Goal: Task Accomplishment & Management: Use online tool/utility

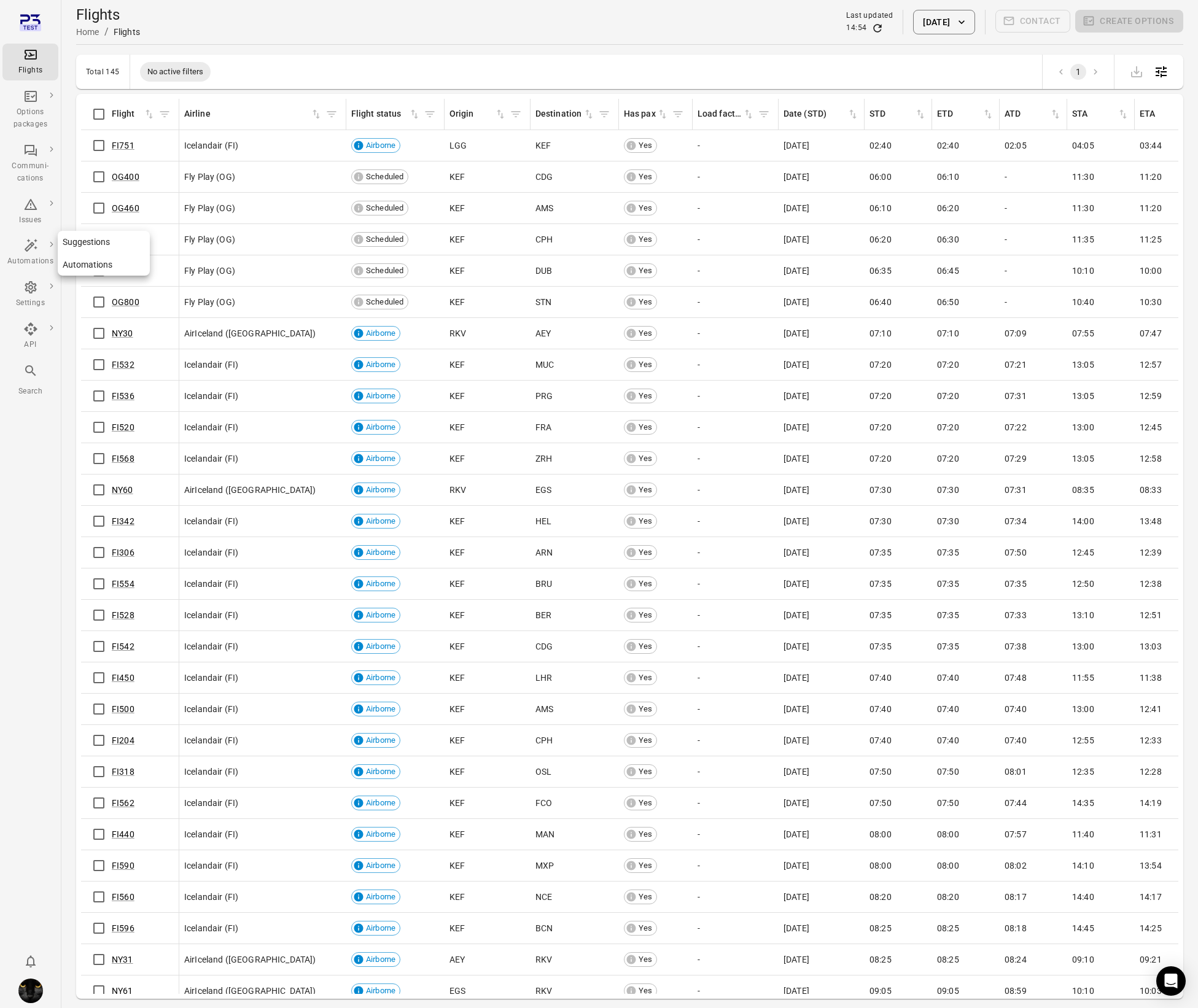
click at [31, 248] on icon "Main navigation" at bounding box center [31, 245] width 15 height 15
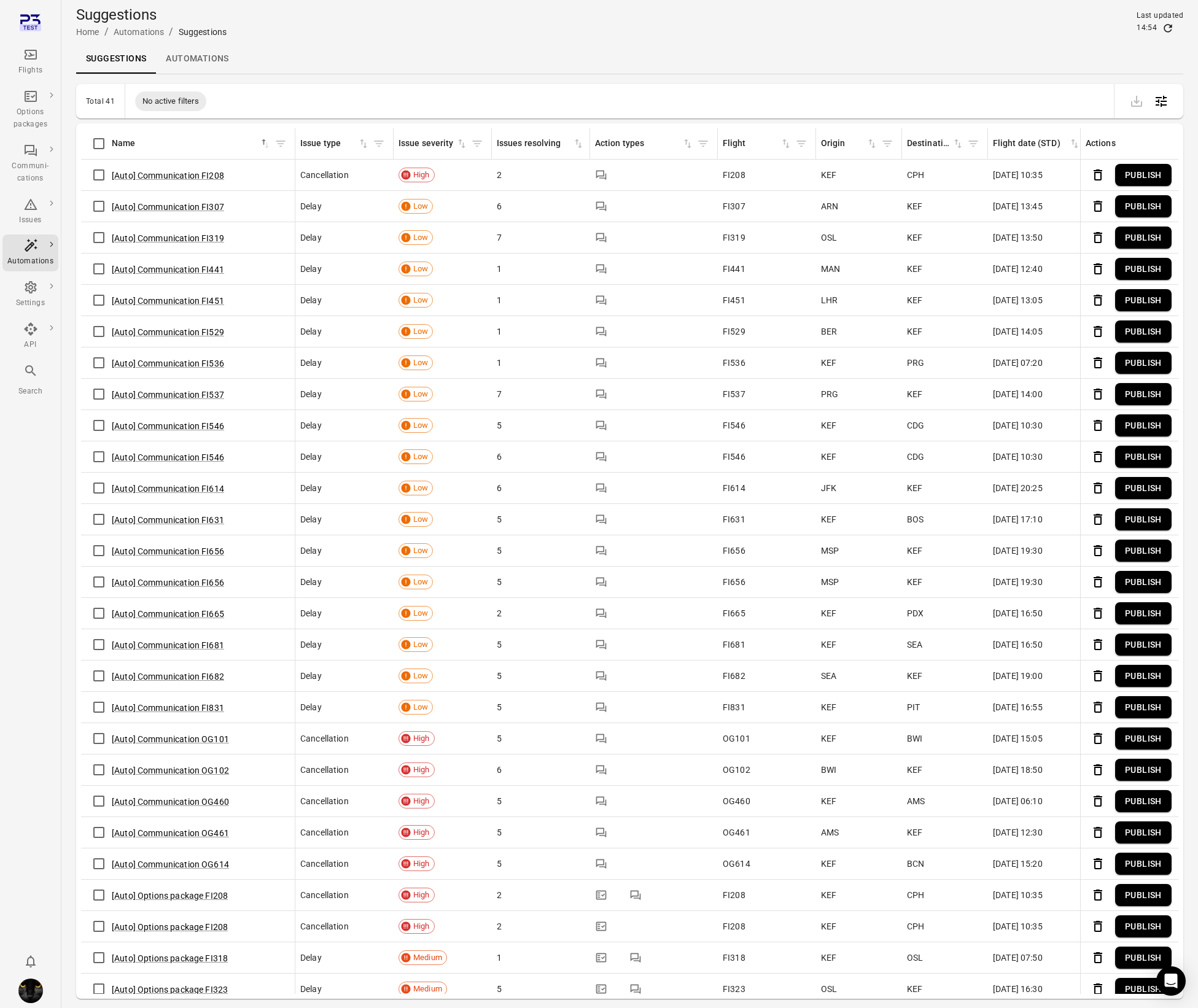
click at [40, 67] on div "Flights" at bounding box center [30, 70] width 46 height 12
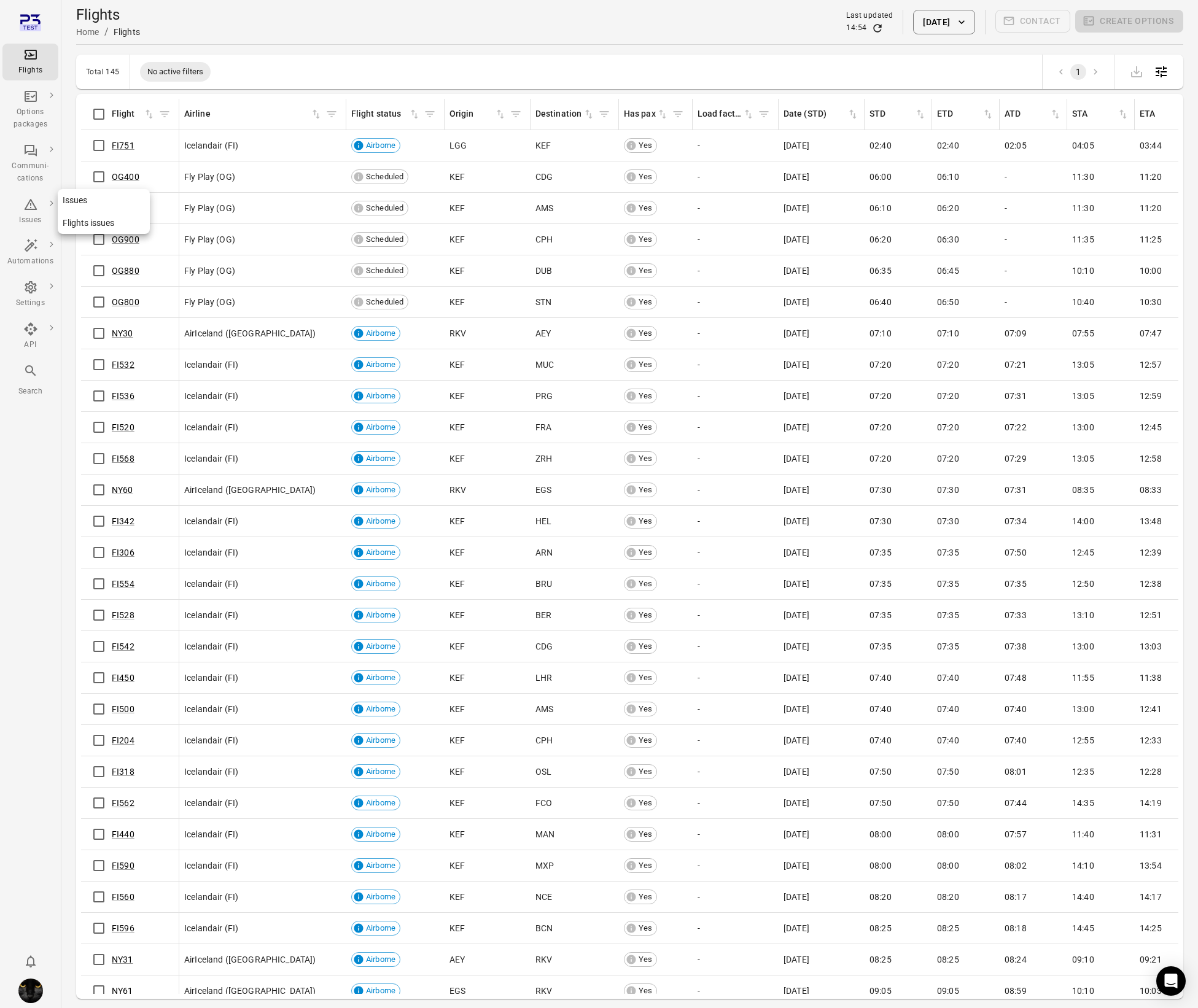
click at [27, 204] on icon "Main navigation" at bounding box center [31, 205] width 13 height 11
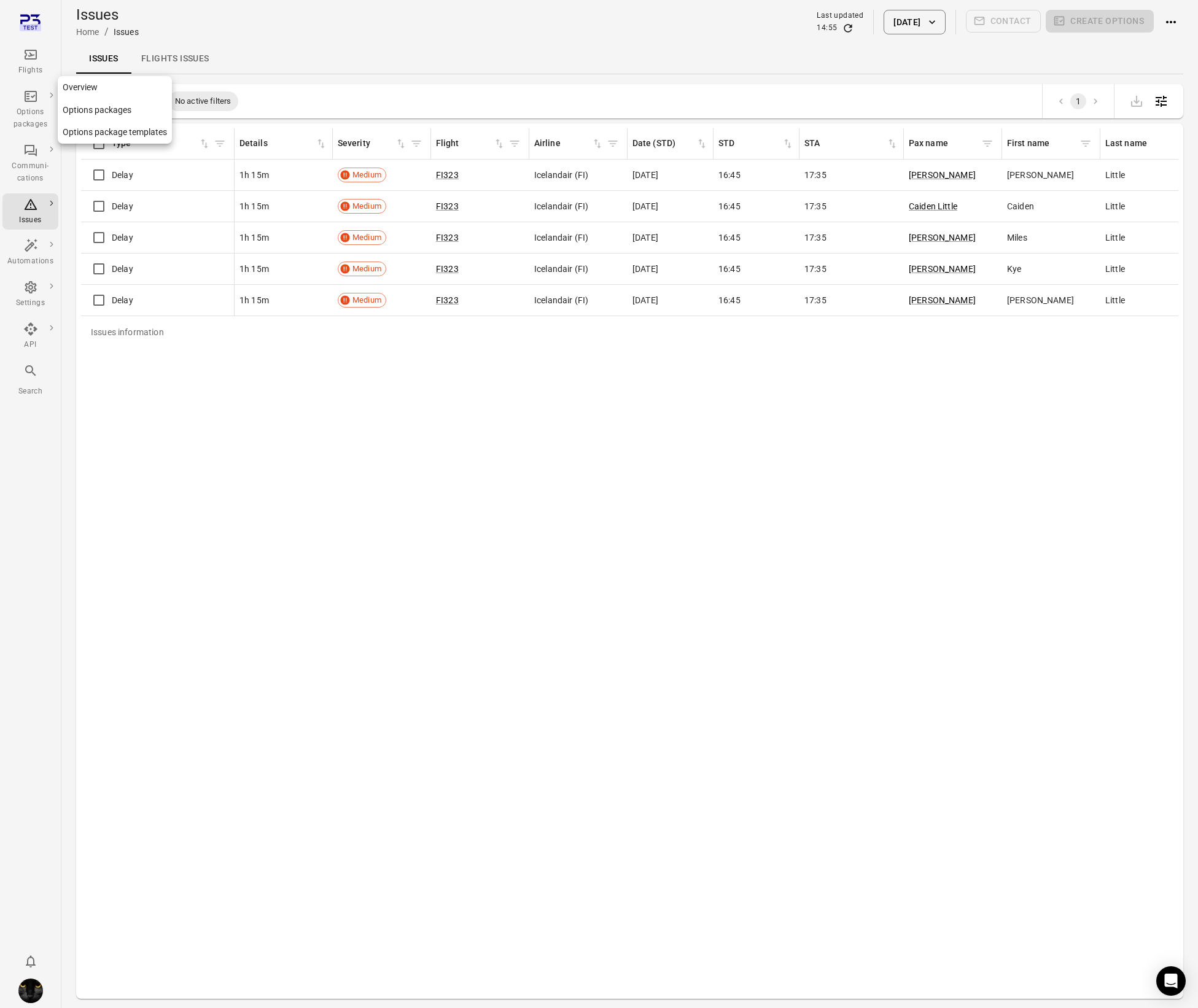
click at [33, 96] on icon "Main navigation" at bounding box center [31, 96] width 9 height 6
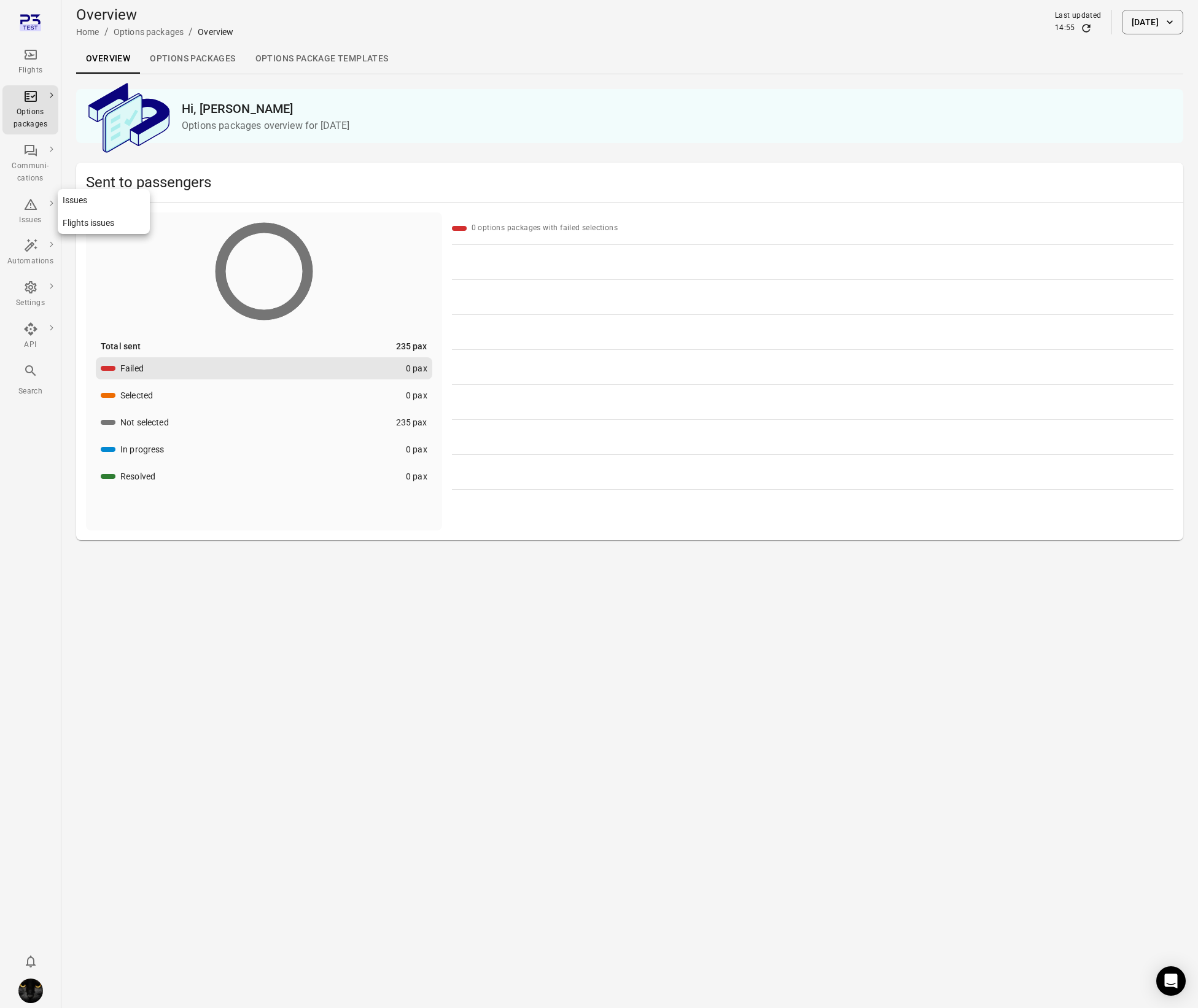
click at [33, 207] on icon "Main navigation" at bounding box center [31, 204] width 15 height 15
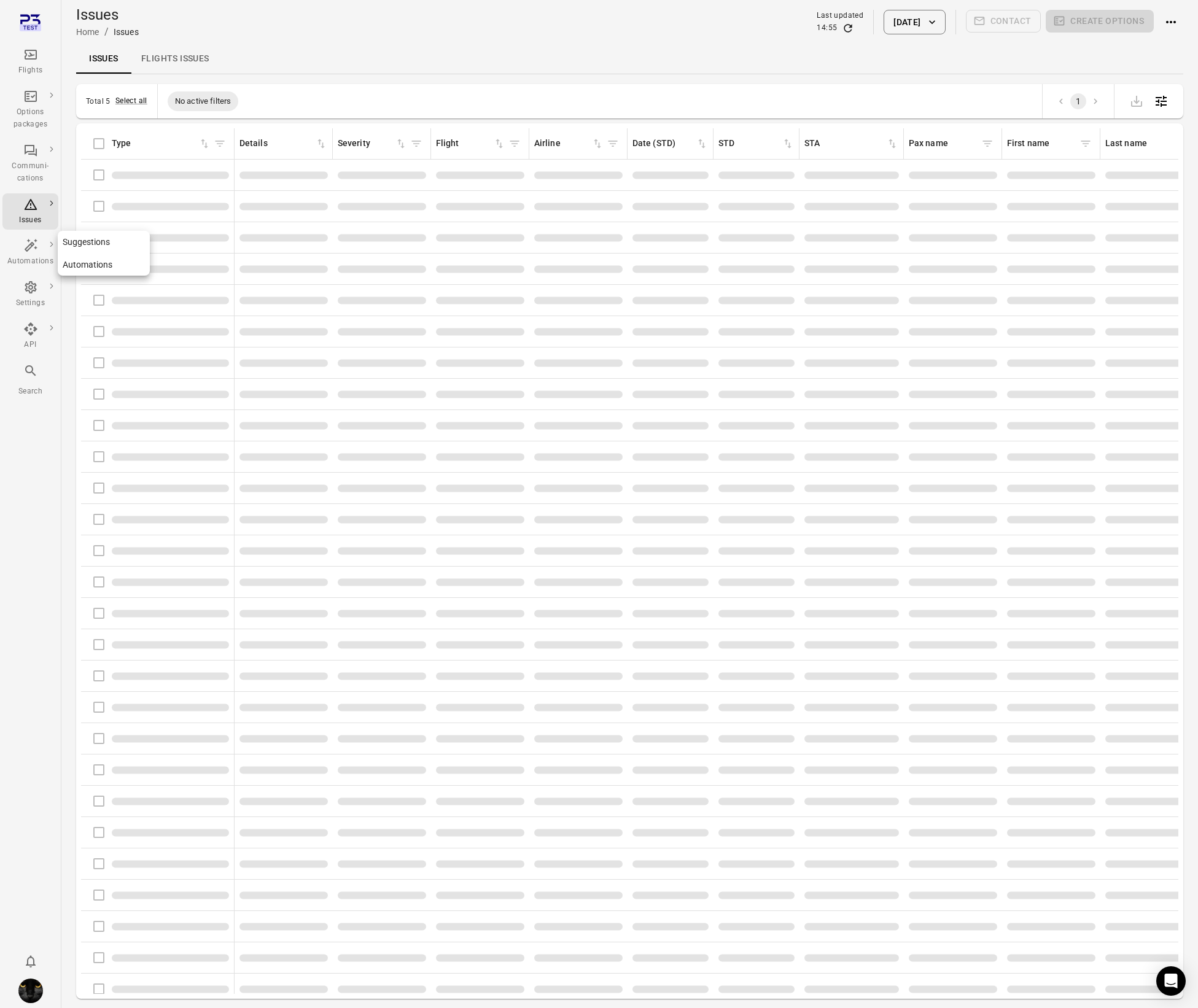
click at [30, 256] on div "Automations" at bounding box center [30, 261] width 46 height 12
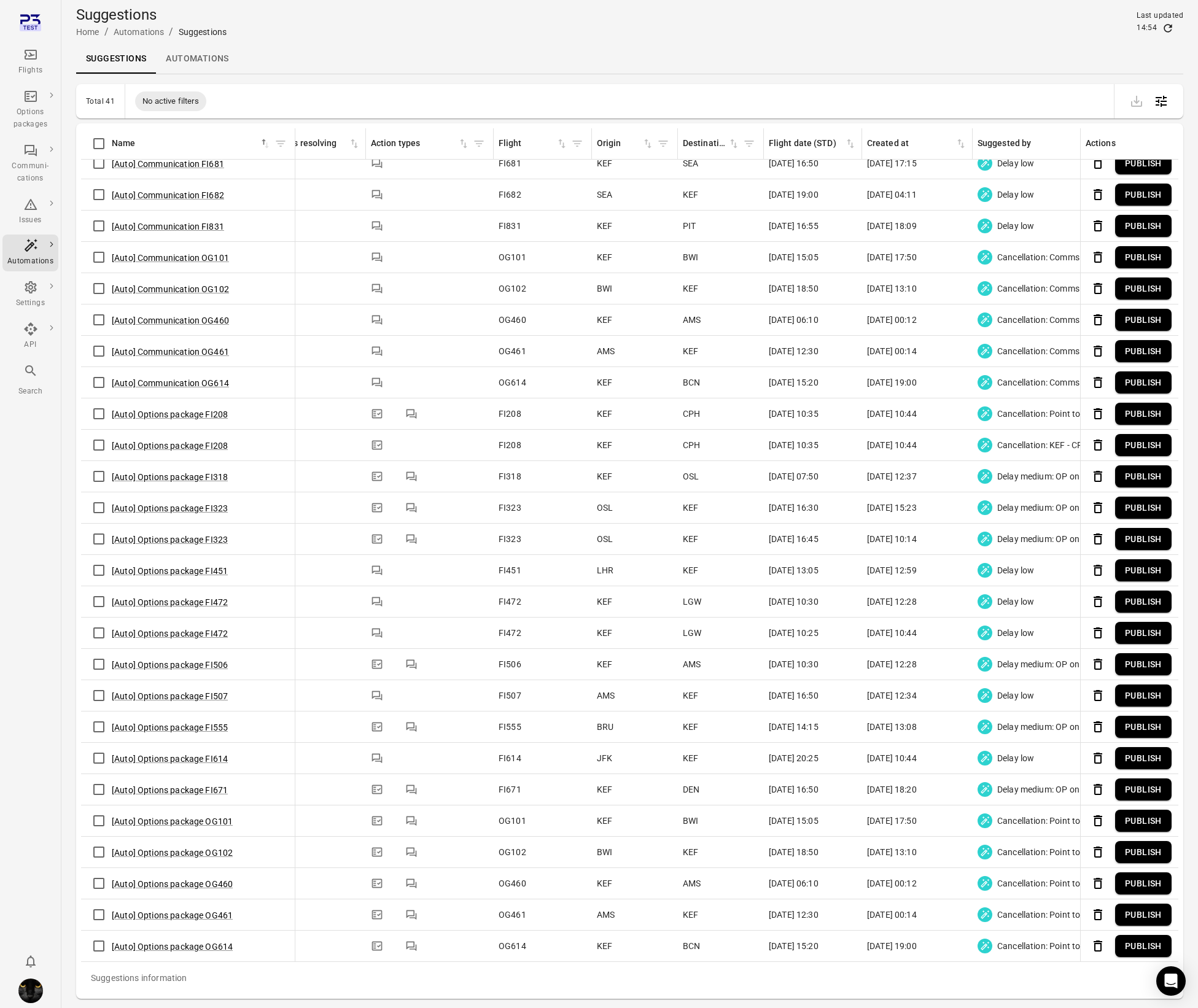
scroll to position [0, 224]
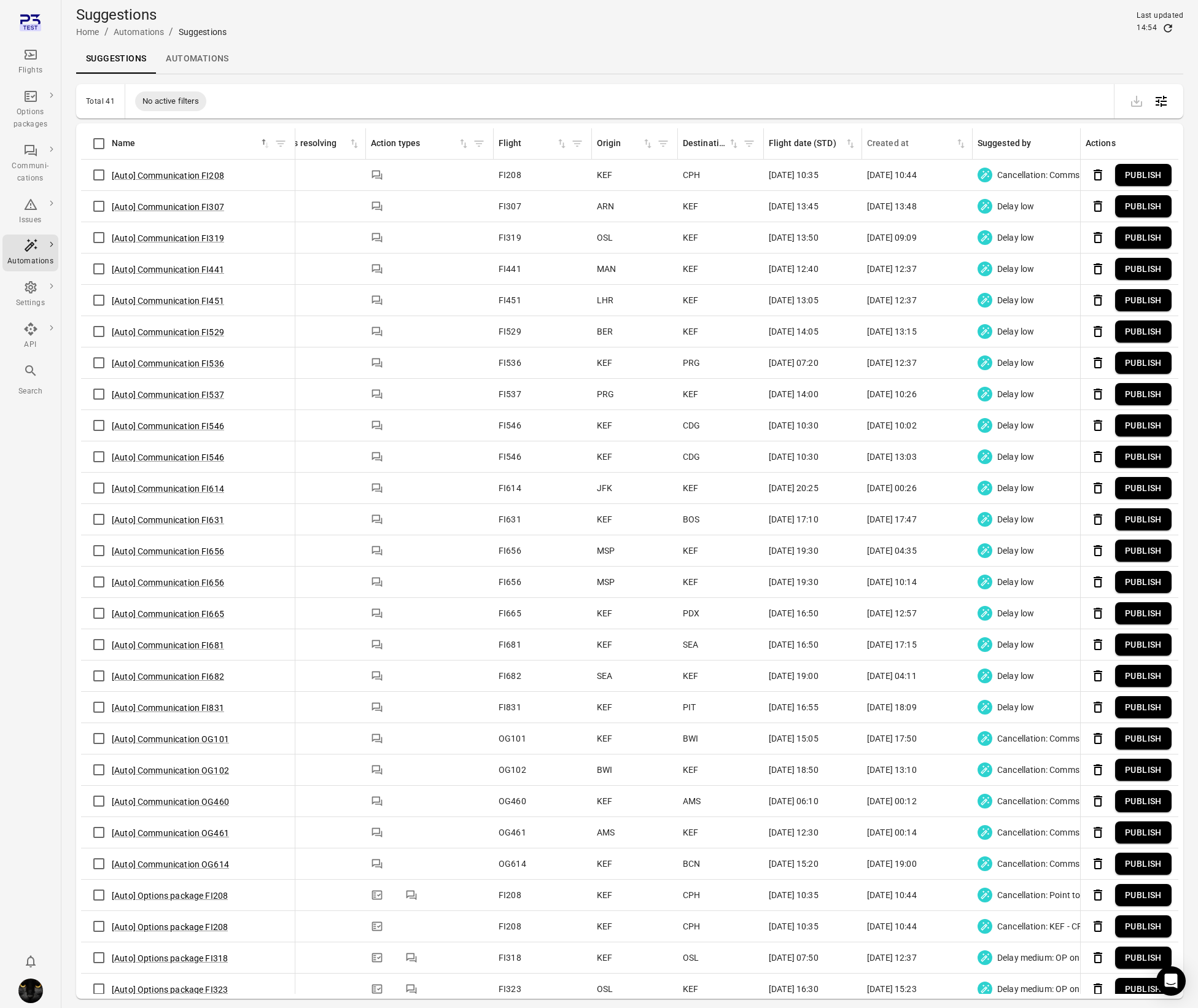
click at [960, 143] on icon "Sort by created at in ascending order" at bounding box center [961, 143] width 12 height 12
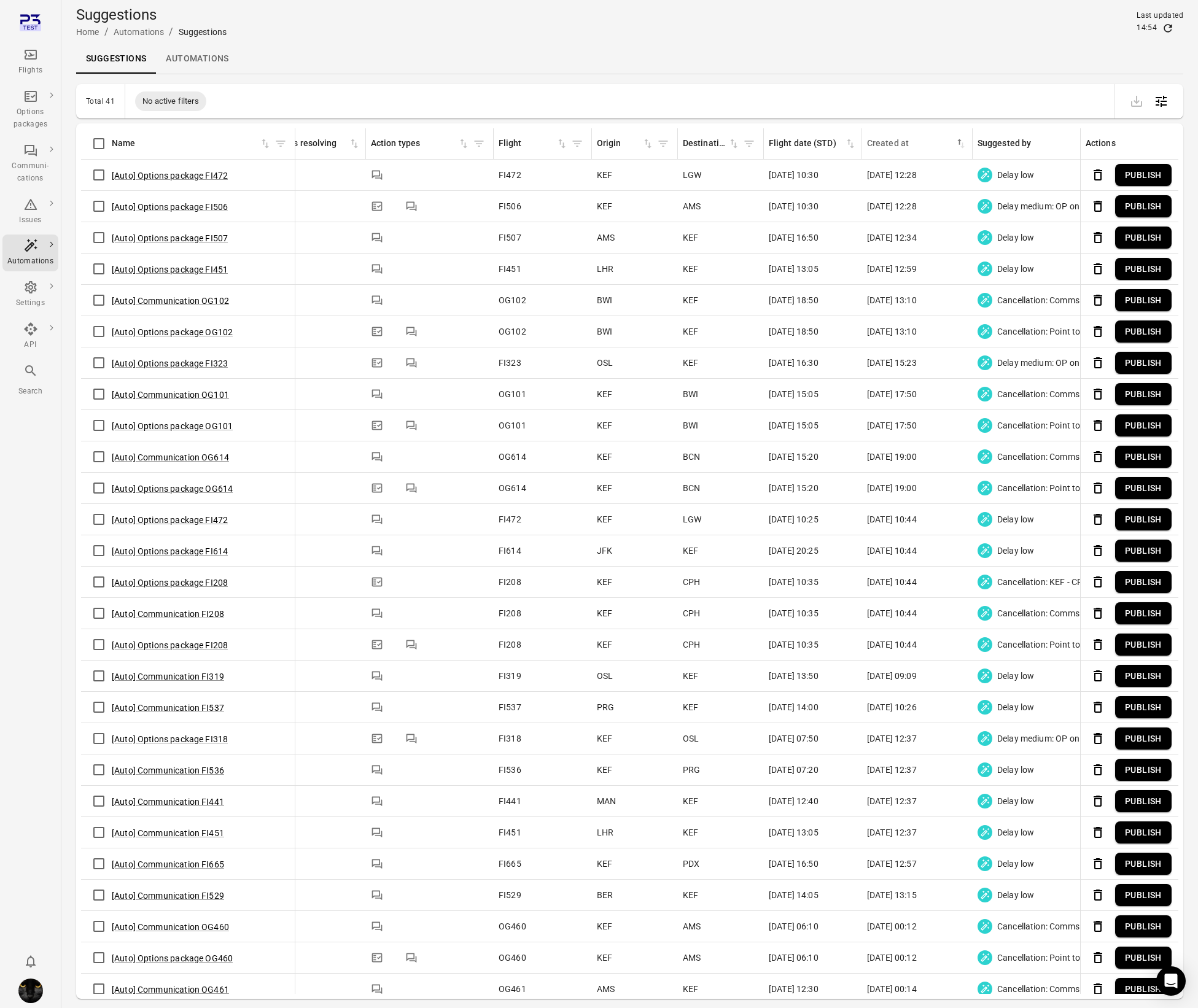
click at [961, 134] on th "Created at sorted ascending" at bounding box center [918, 144] width 111 height 31
click at [961, 144] on icon "Sort by created at in descending order" at bounding box center [961, 143] width 12 height 12
click at [29, 59] on icon "Main navigation" at bounding box center [31, 55] width 12 height 10
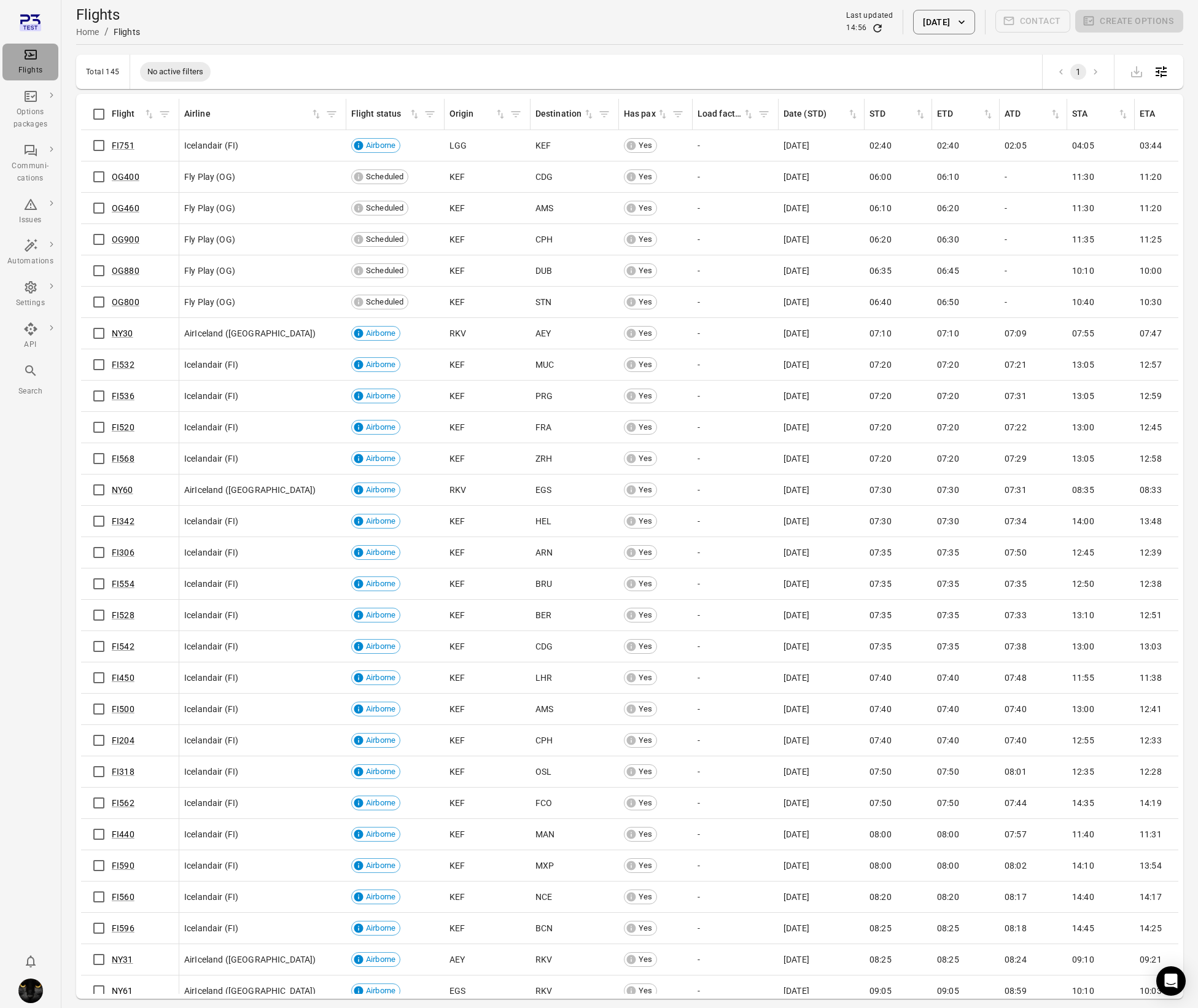
click at [33, 70] on div "Flights" at bounding box center [30, 70] width 46 height 12
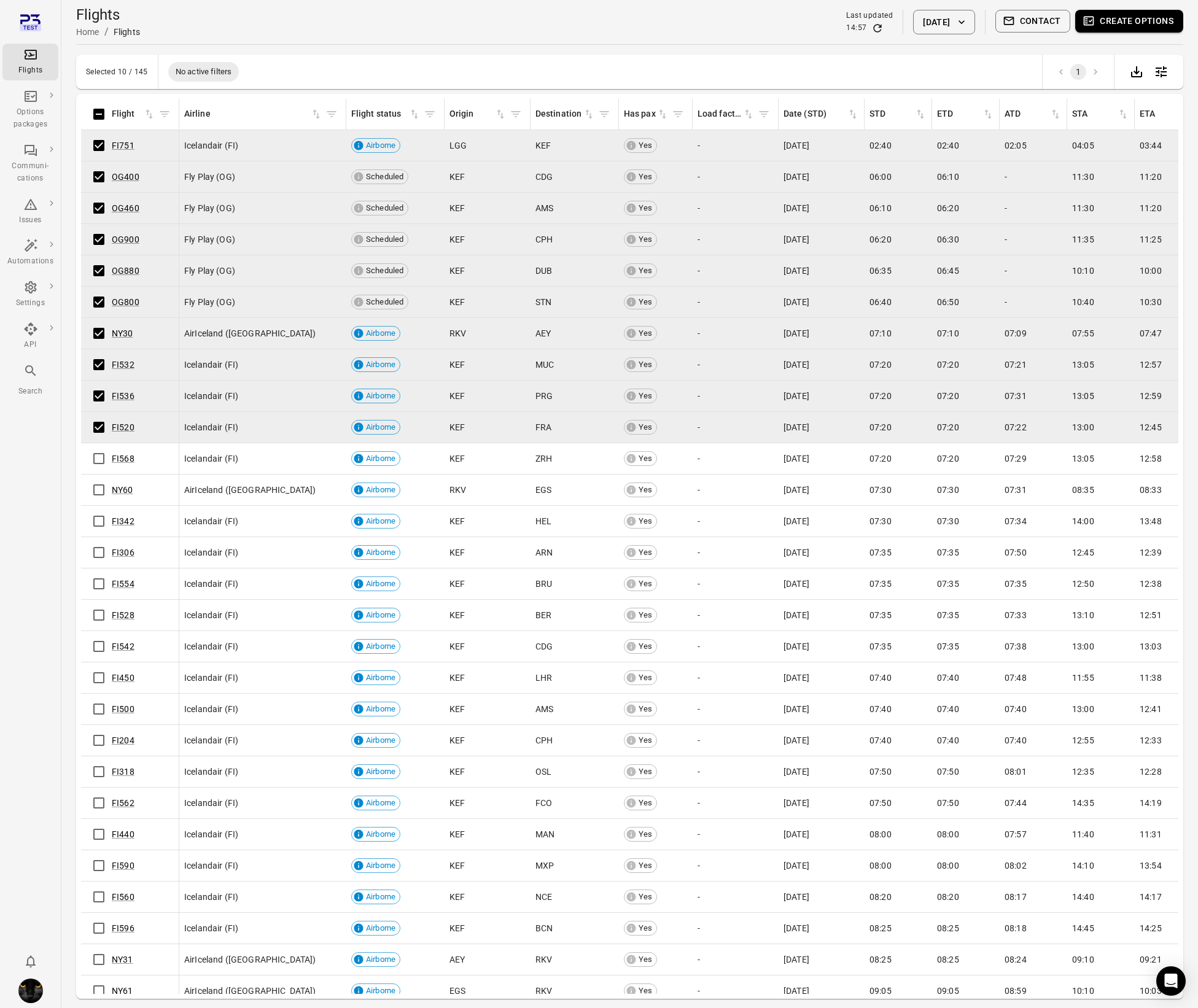
click at [1118, 24] on button "Create options" at bounding box center [1130, 21] width 108 height 23
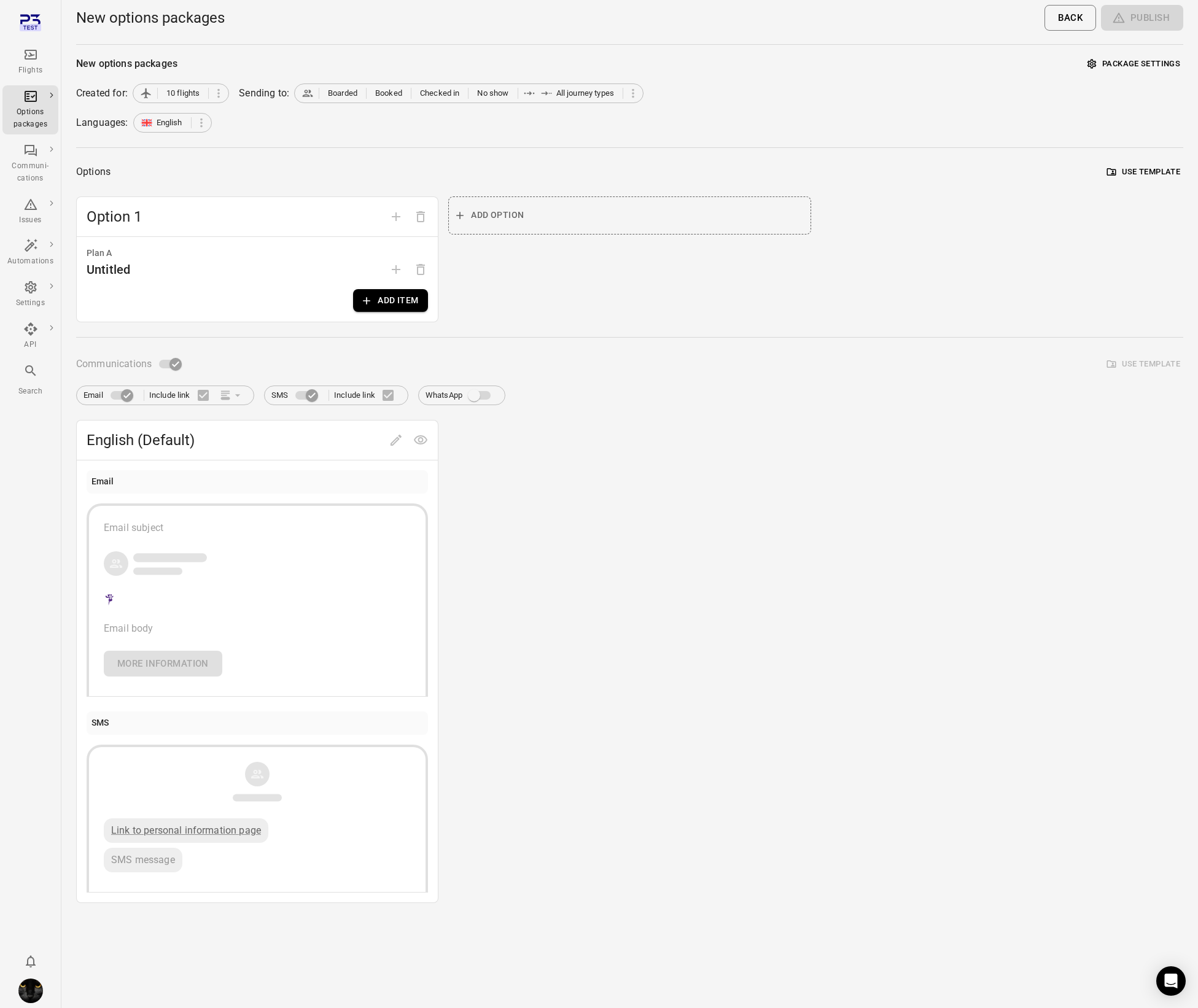
click at [384, 289] on button "Add item" at bounding box center [390, 300] width 75 height 23
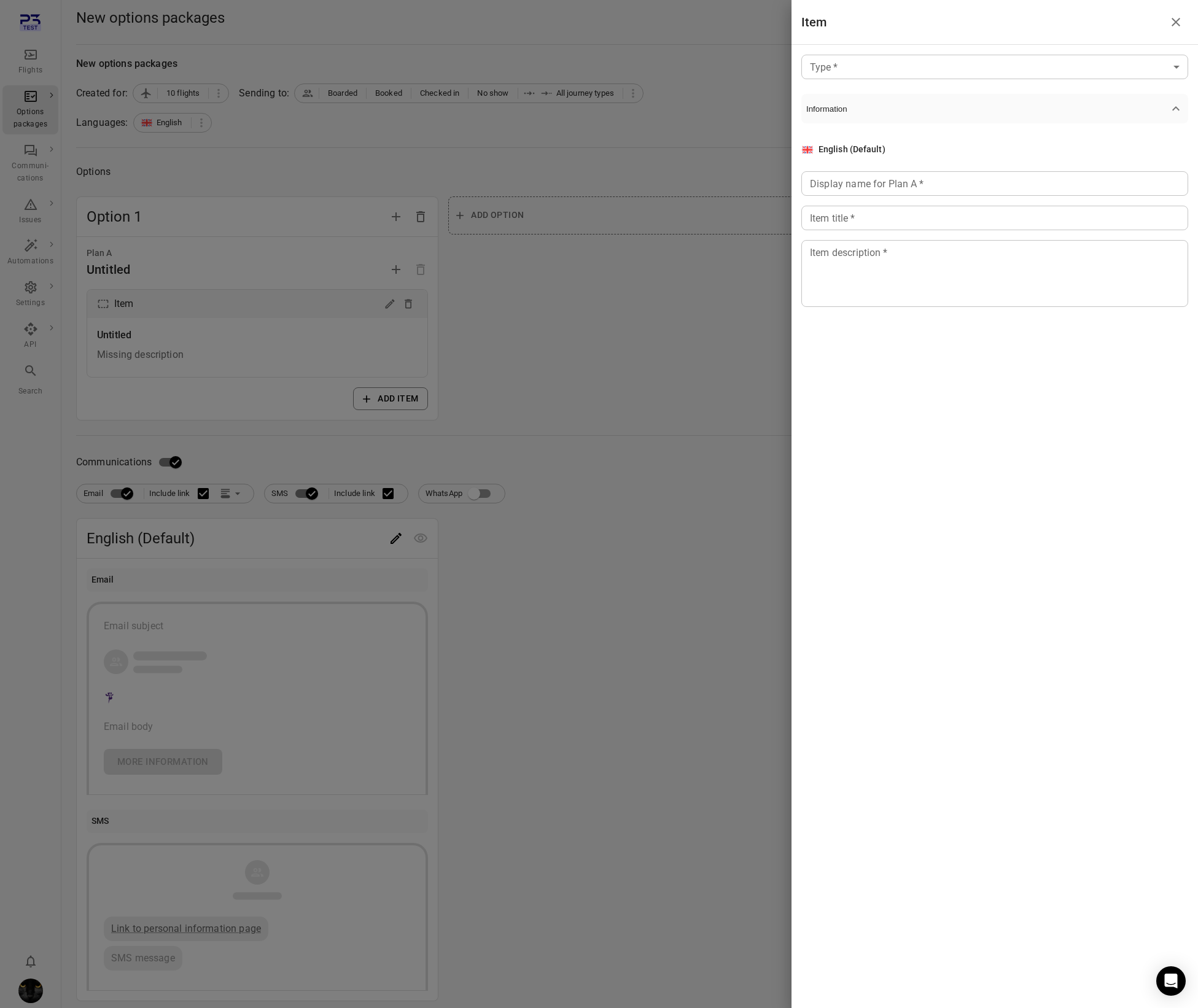
click at [836, 63] on body "Flights Options packages Communi-cations Issues Automations Settings API Search…" at bounding box center [599, 525] width 1198 height 1051
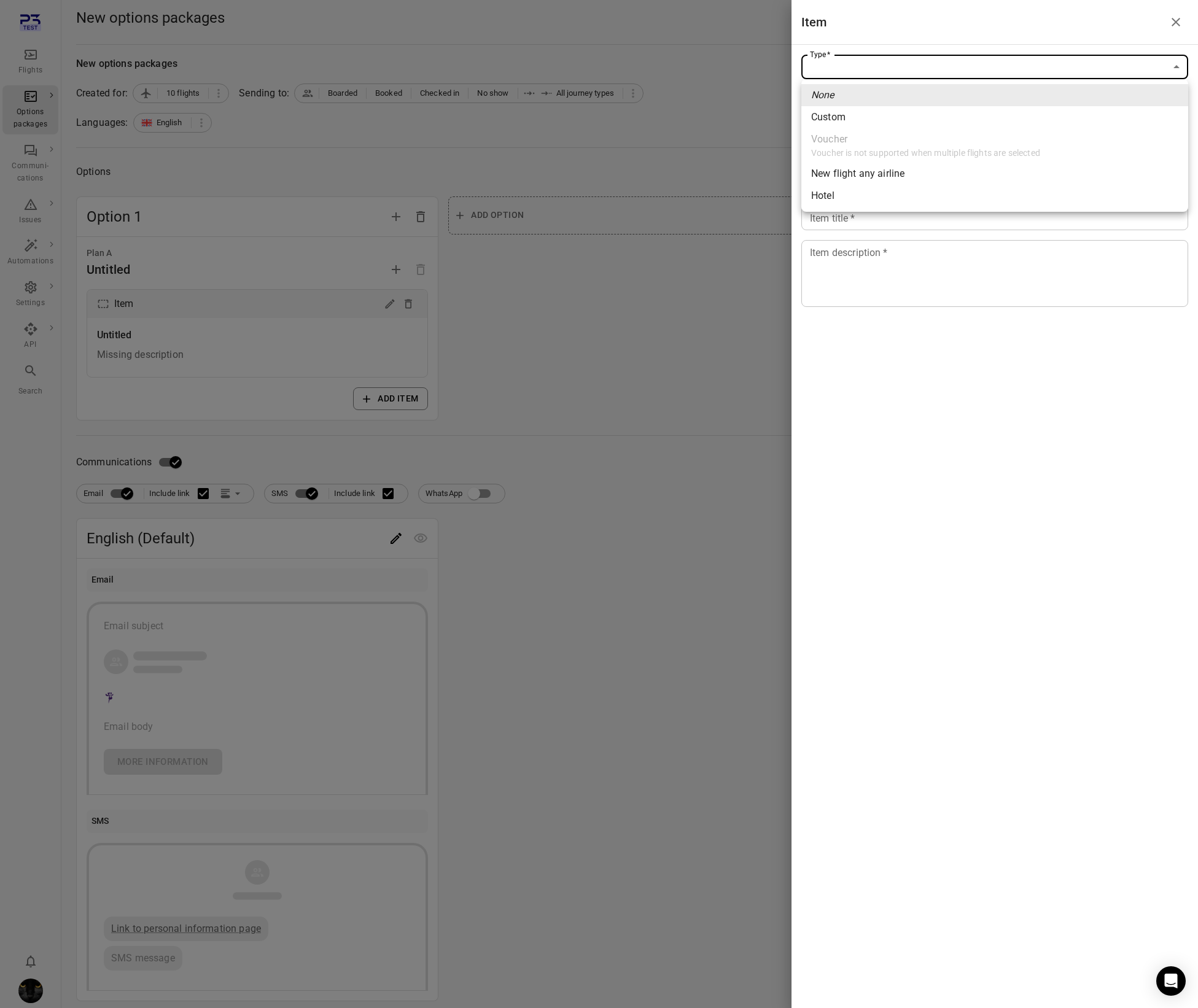
click at [836, 116] on div "Custom" at bounding box center [829, 117] width 34 height 15
type input "******"
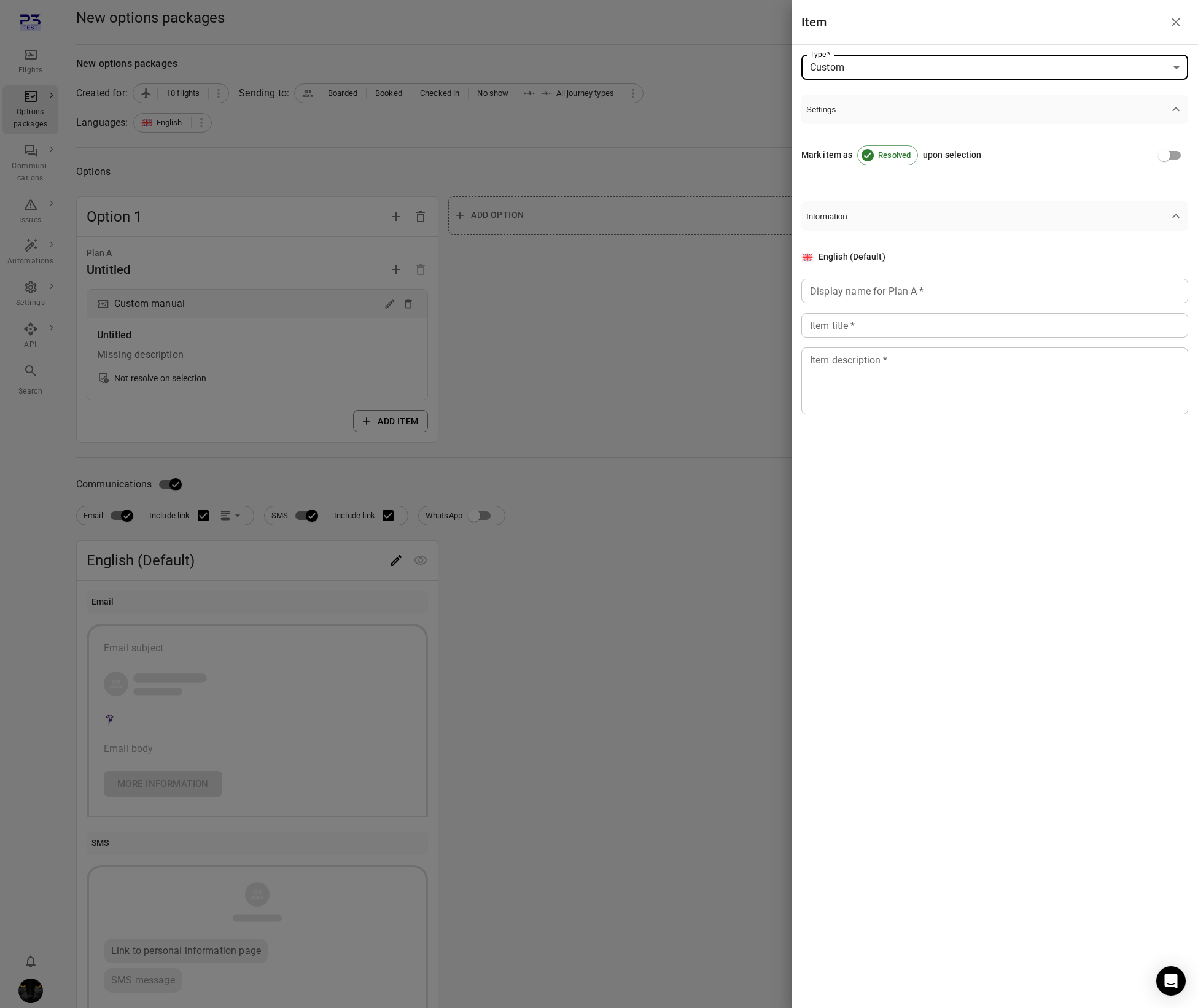
click at [831, 290] on div "Display name for Plan A   * Display name for Plan A   *" at bounding box center [995, 291] width 387 height 25
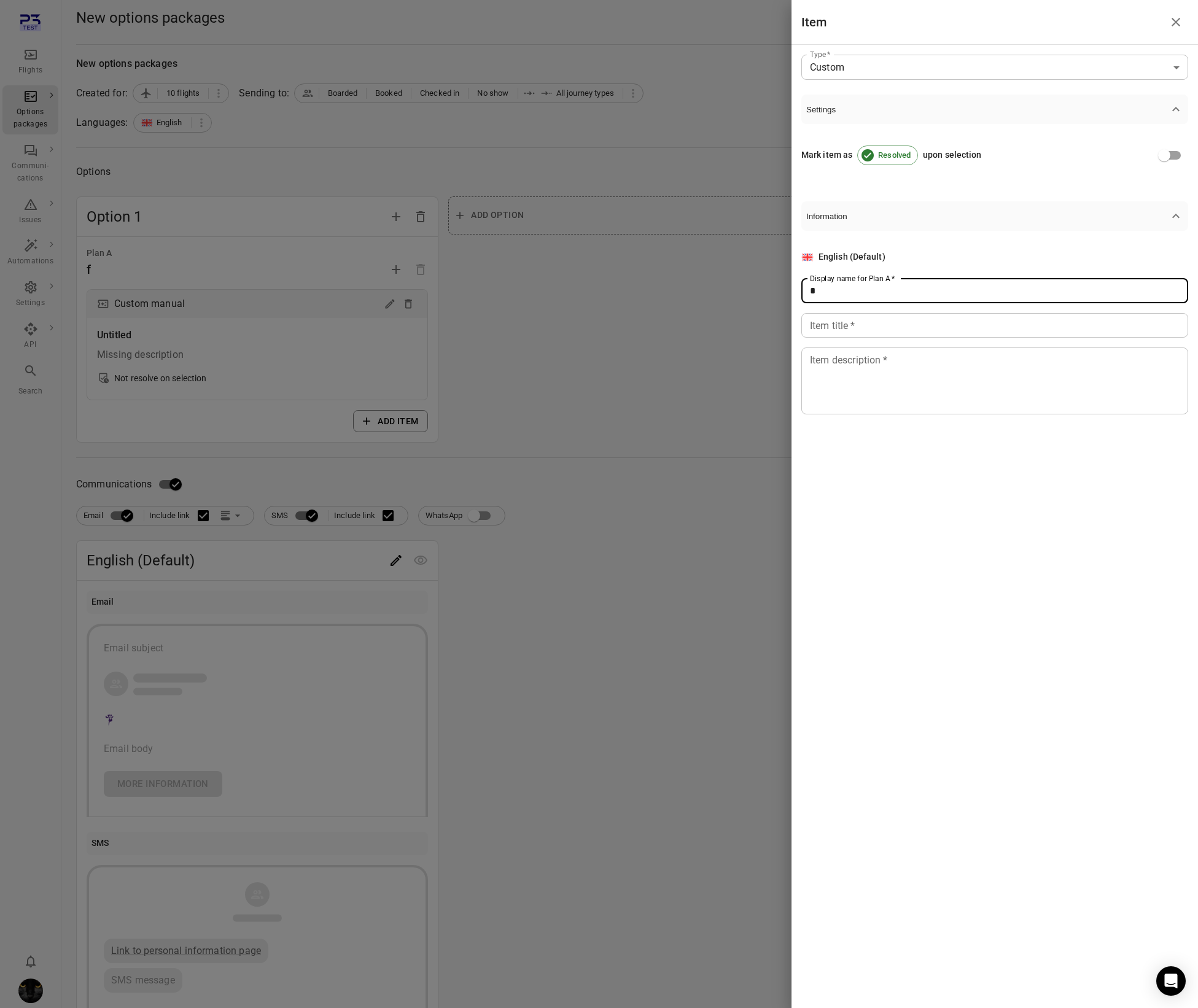
type input "*"
click at [831, 324] on div "Item title   * Item title   *" at bounding box center [995, 325] width 387 height 25
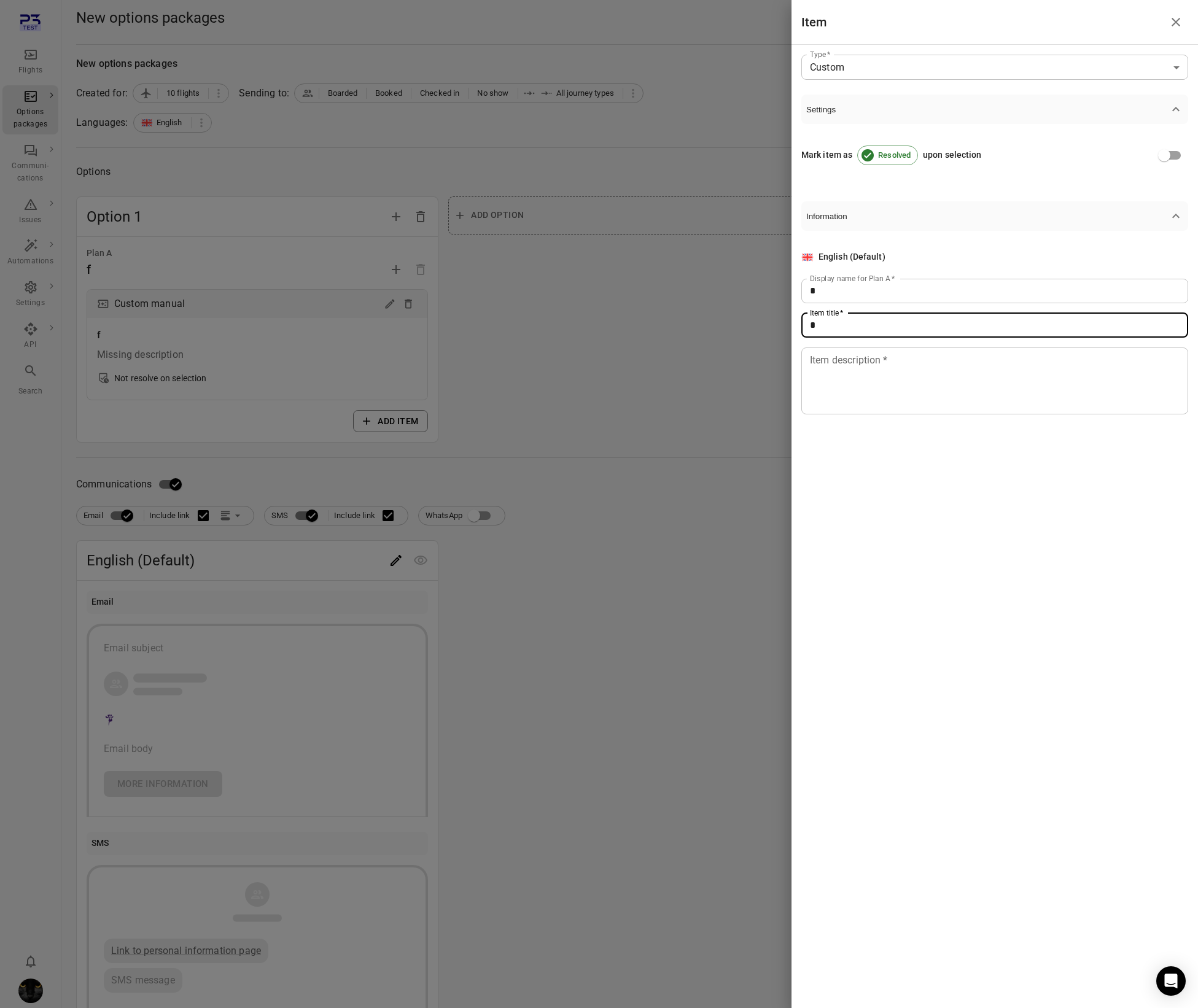
type input "*"
click at [829, 384] on textarea "Item description   *" at bounding box center [995, 381] width 369 height 57
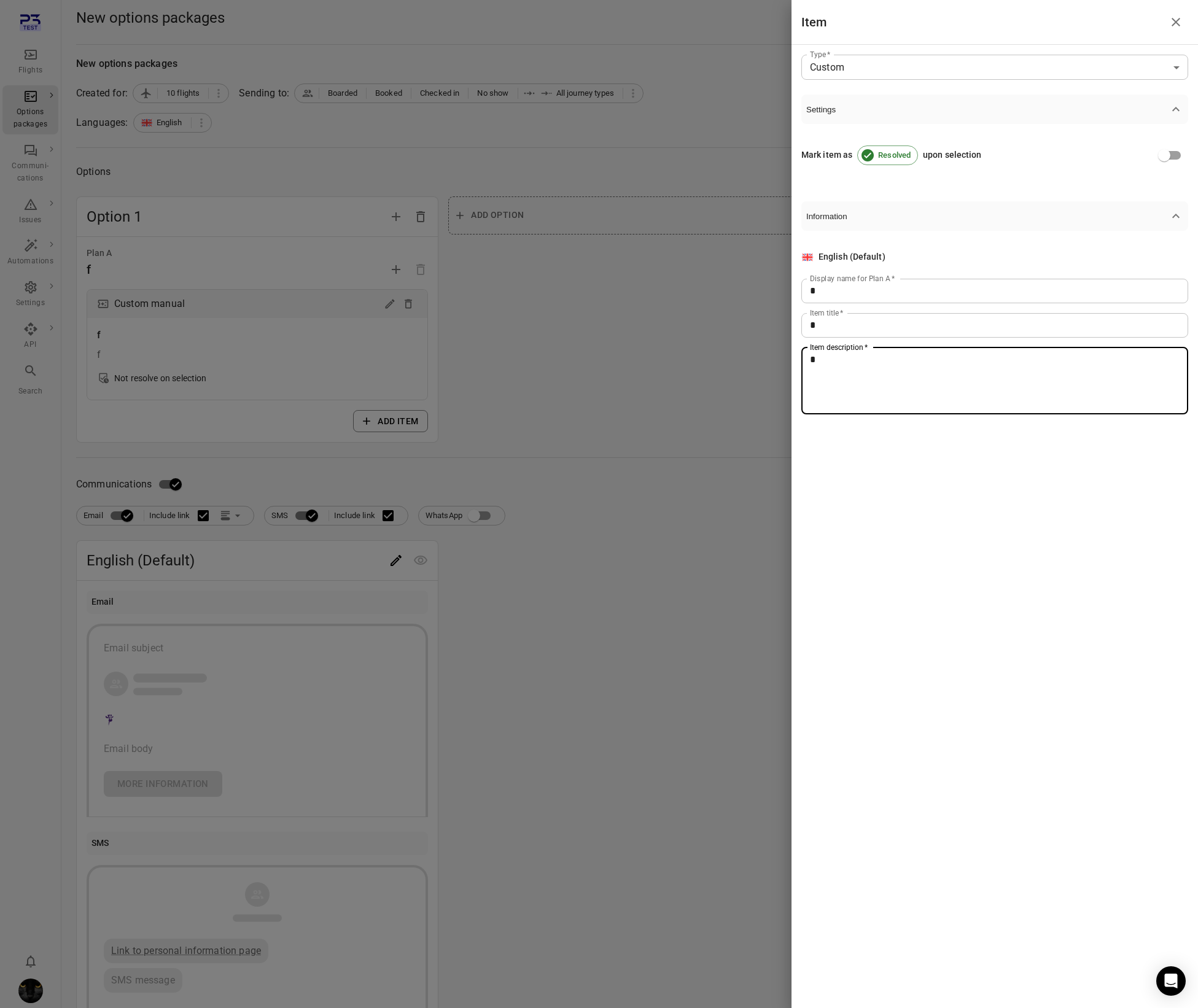
type textarea "*"
click at [383, 572] on div at bounding box center [599, 504] width 1198 height 1008
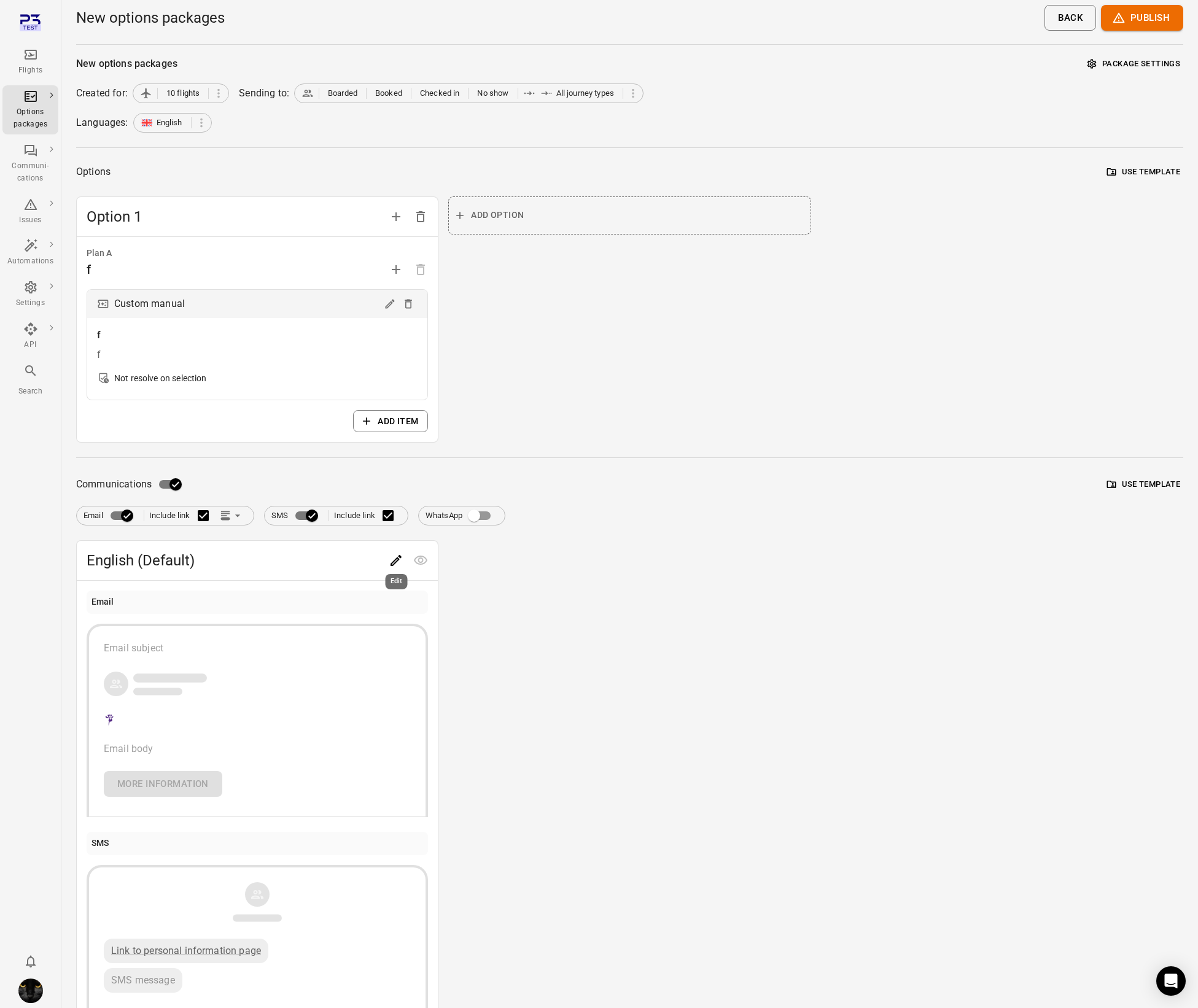
click at [401, 556] on icon "Edit" at bounding box center [396, 560] width 15 height 15
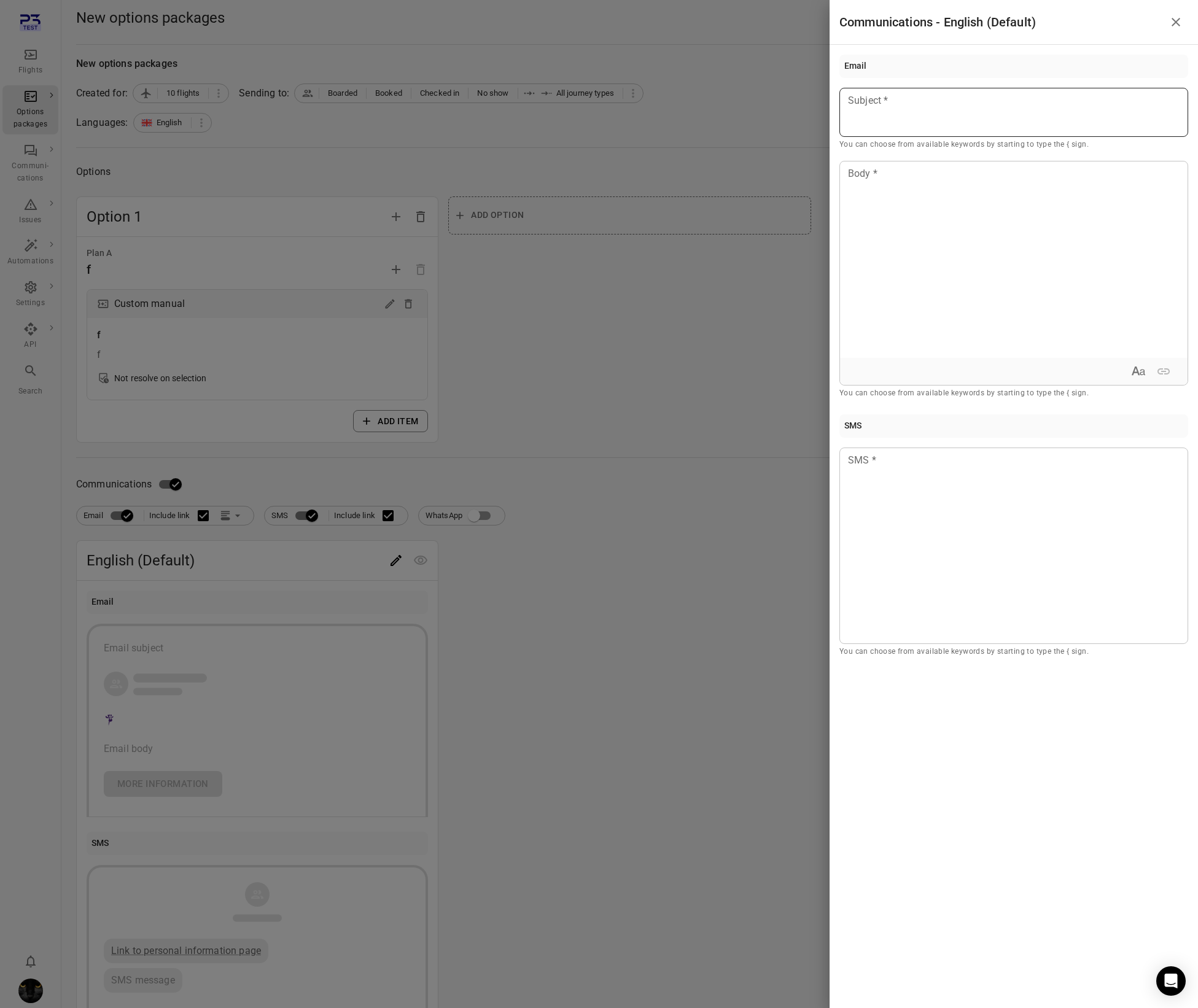
click at [999, 121] on div at bounding box center [1014, 112] width 349 height 49
click at [972, 267] on div at bounding box center [1013, 259] width 347 height 197
click at [941, 505] on div at bounding box center [1014, 546] width 349 height 197
click at [610, 347] on div at bounding box center [599, 504] width 1198 height 1008
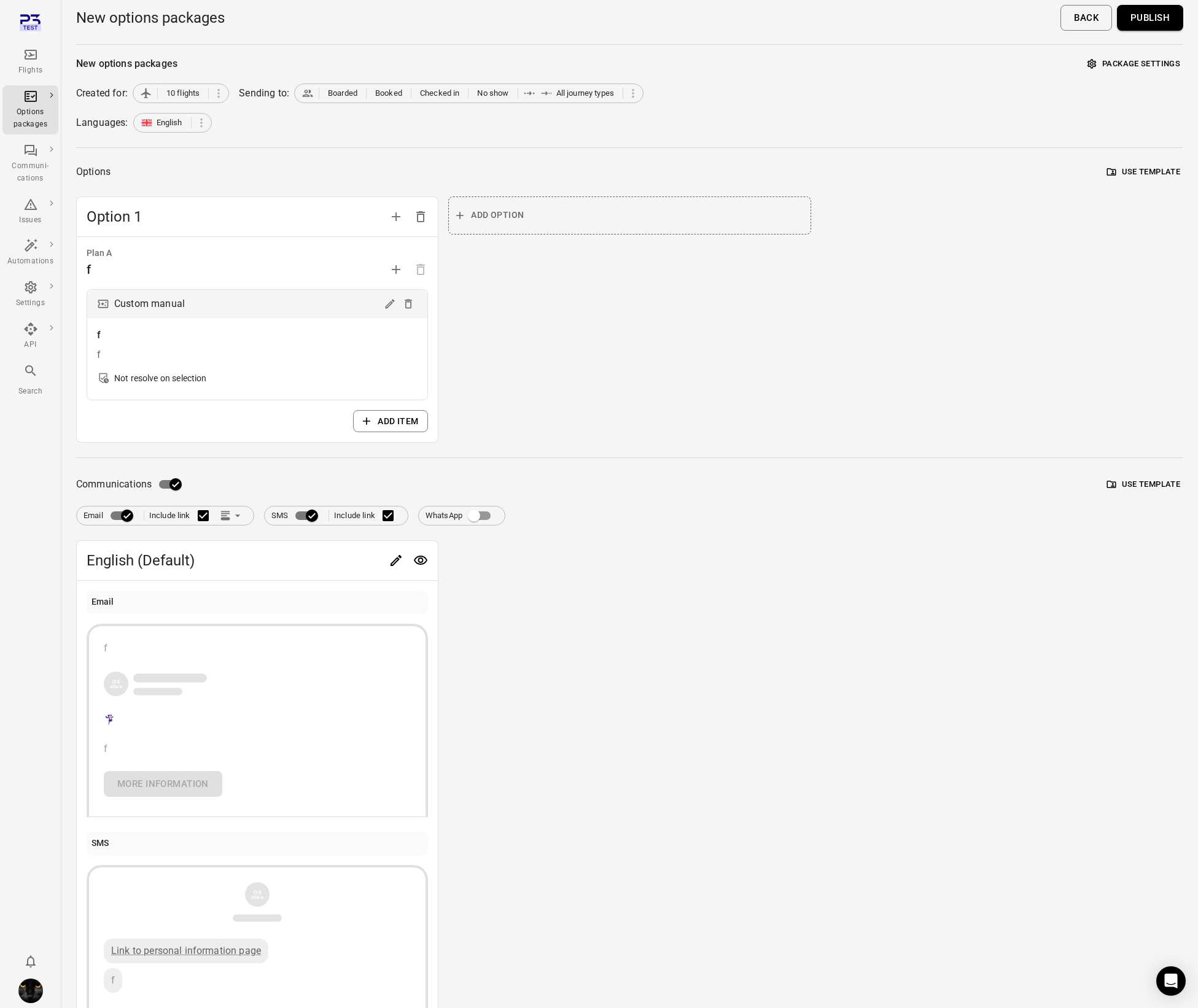
click at [1148, 20] on button "Publish" at bounding box center [1150, 18] width 66 height 26
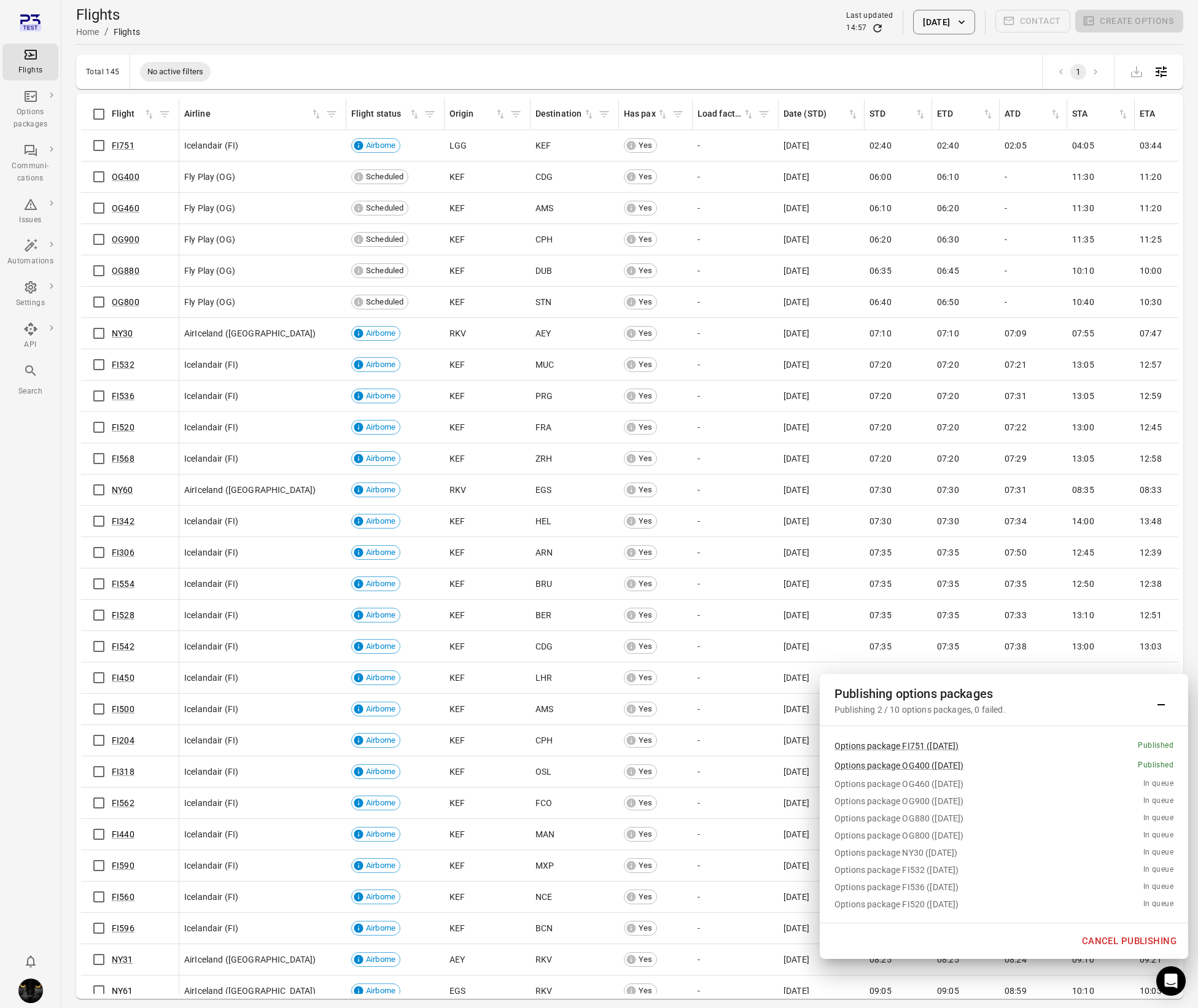
click at [1107, 943] on button "Cancel publishing" at bounding box center [1130, 941] width 108 height 26
click at [16, 93] on div "Options packages" at bounding box center [30, 109] width 46 height 42
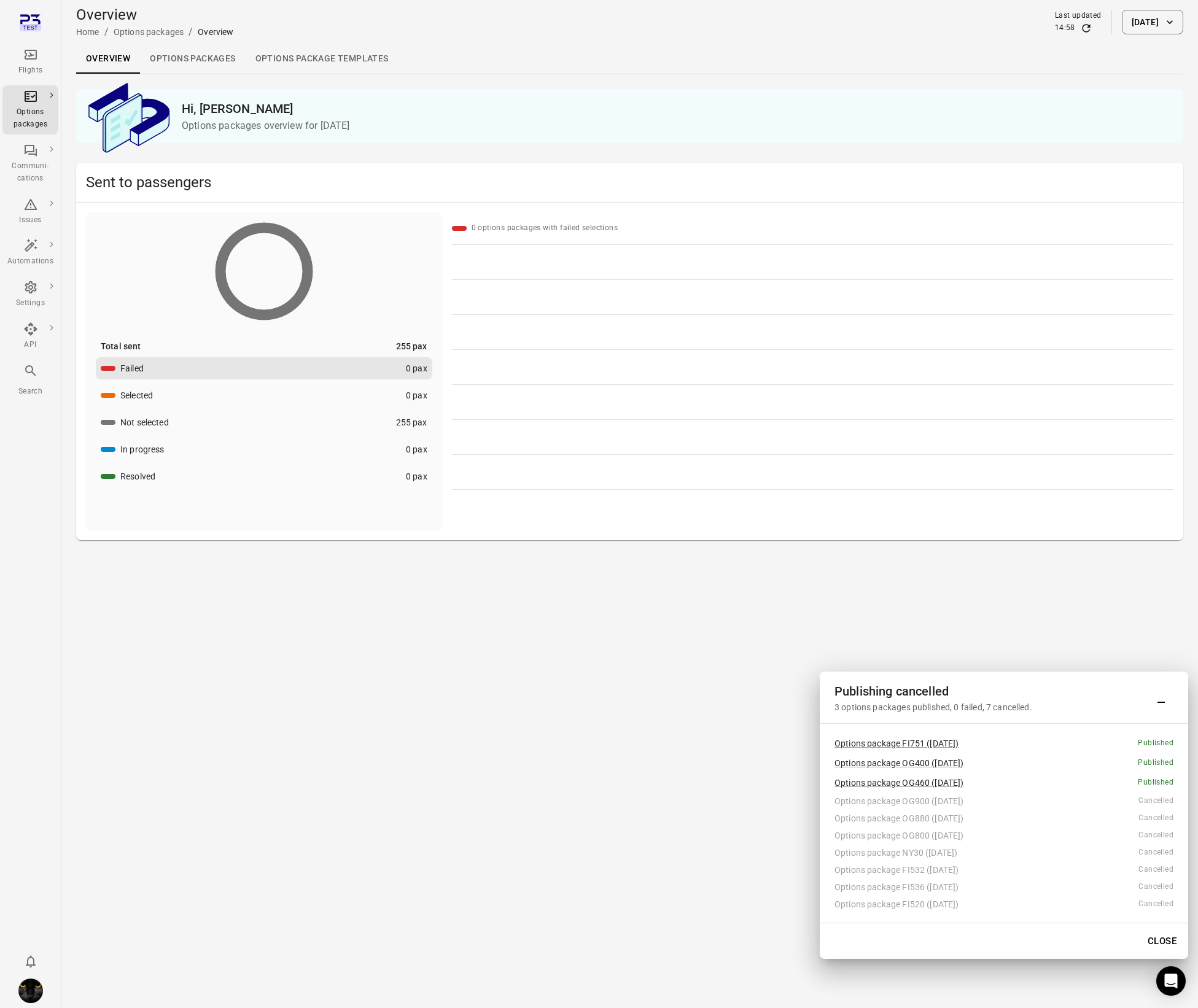
click at [222, 55] on link "Options packages" at bounding box center [193, 58] width 105 height 29
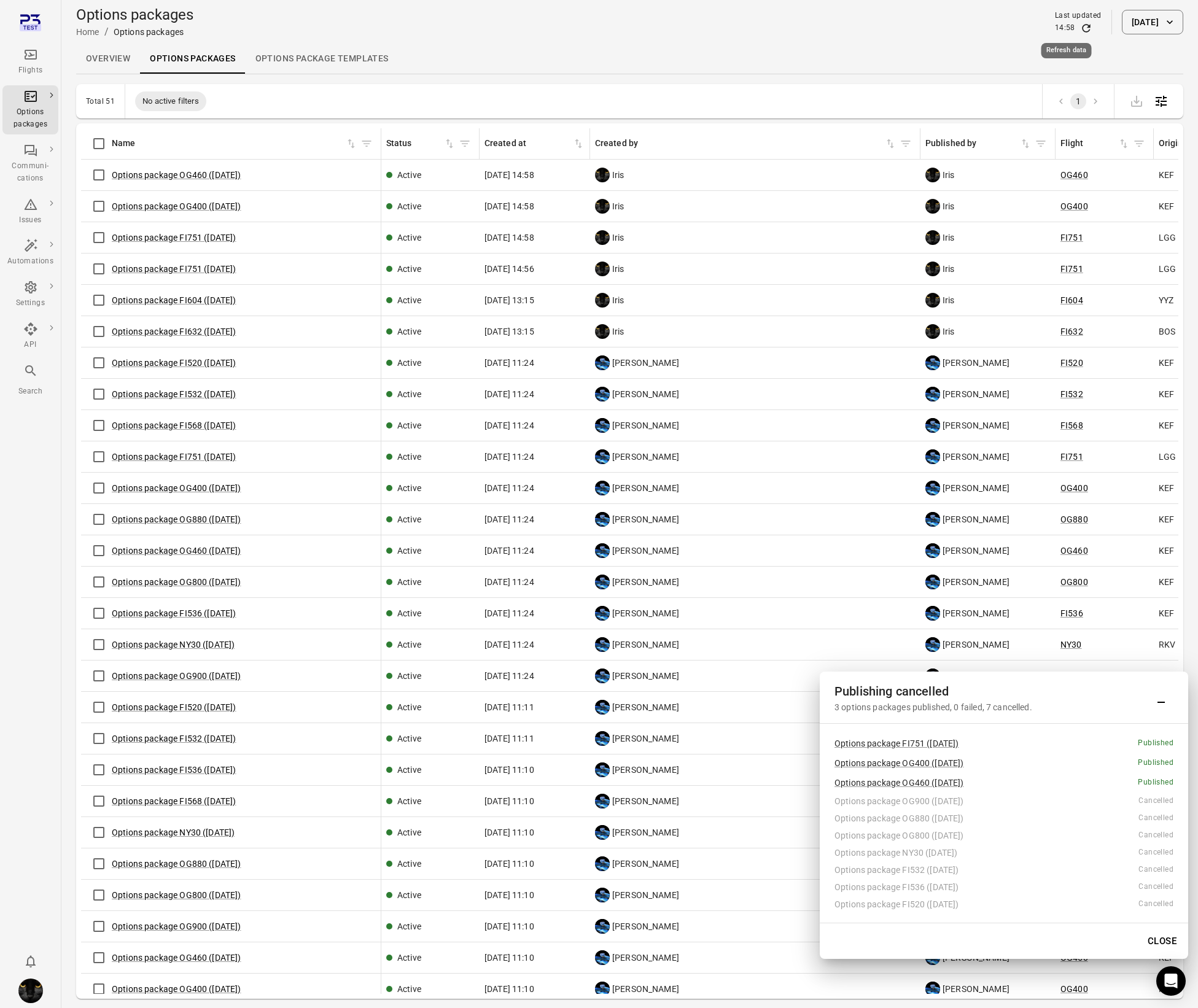
click at [1080, 22] on icon "Refresh data" at bounding box center [1086, 28] width 12 height 12
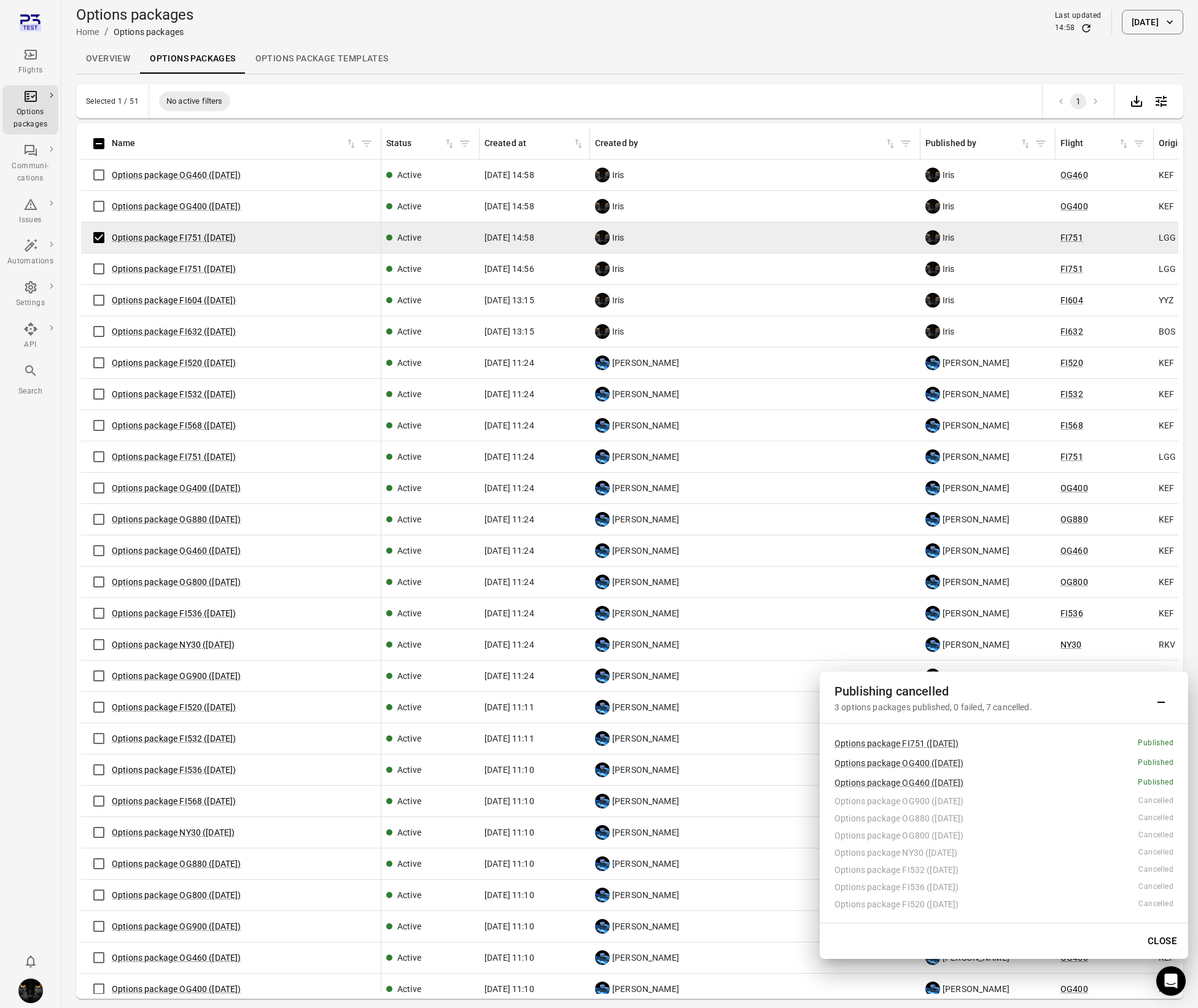
click at [100, 190] on td "Options package OG460 ([DATE])" at bounding box center [231, 175] width 301 height 31
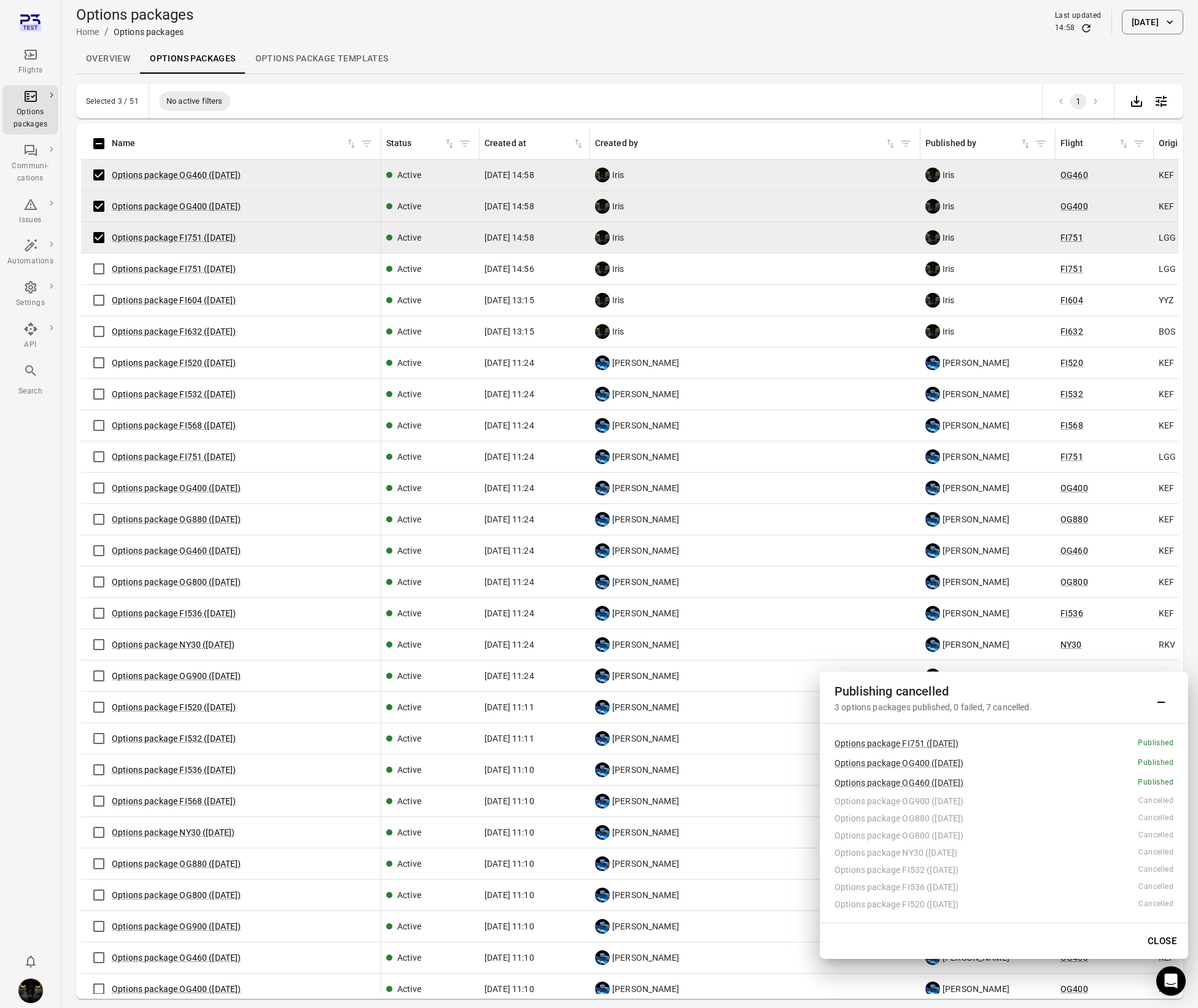
click at [1080, 25] on icon "Refresh data" at bounding box center [1086, 28] width 12 height 12
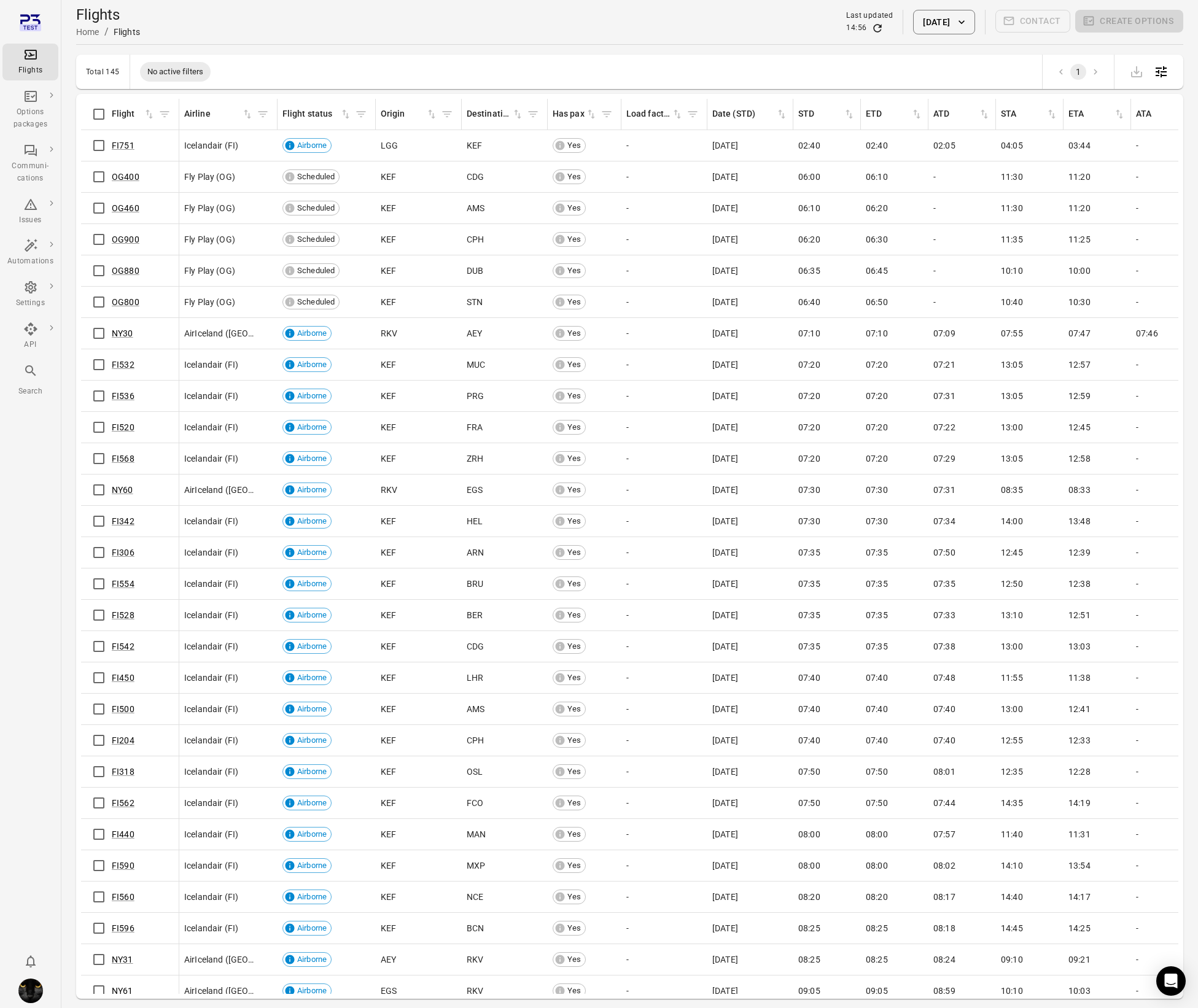
click at [24, 57] on icon "Main navigation" at bounding box center [31, 55] width 15 height 15
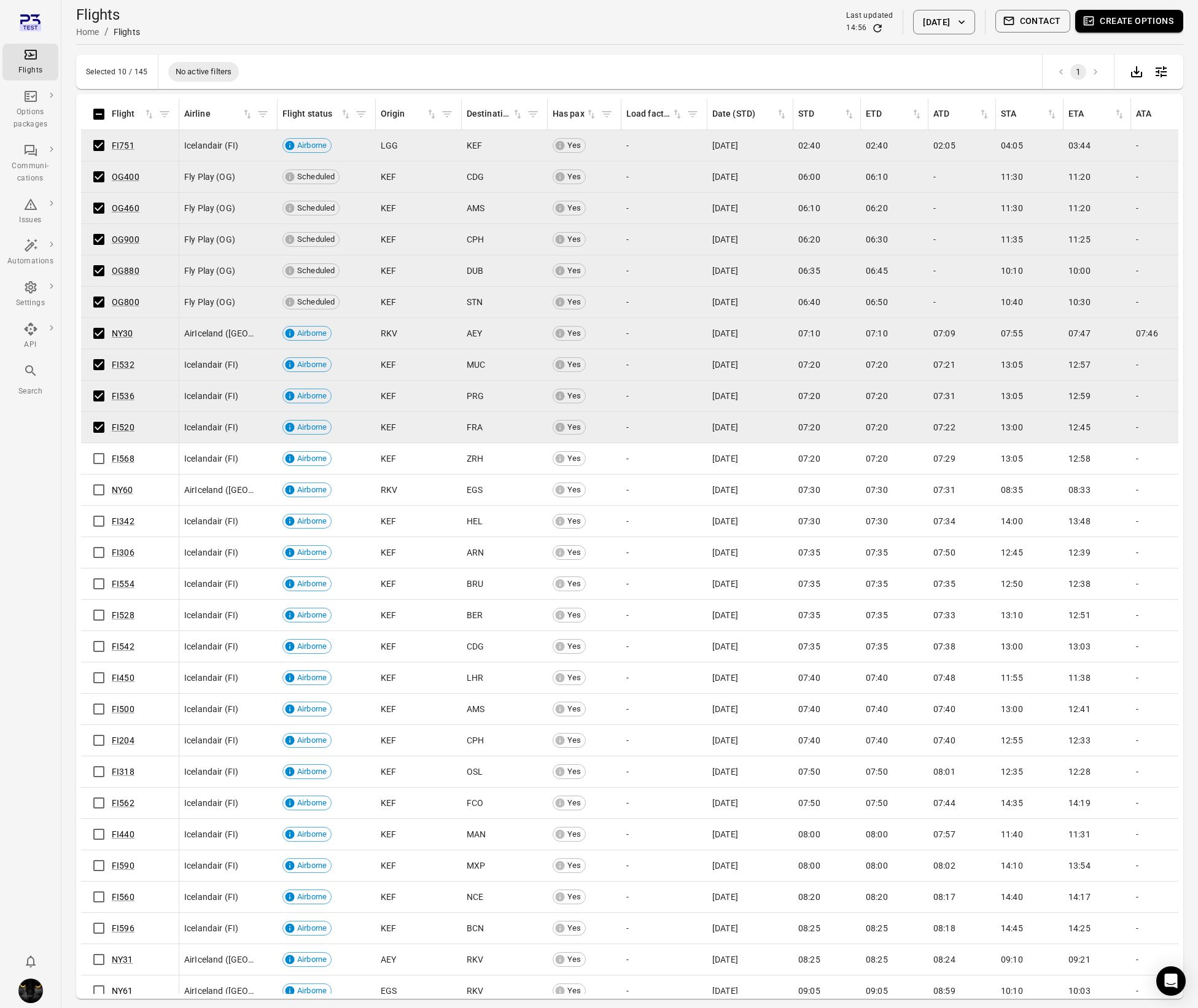
click at [1107, 26] on button "Create options" at bounding box center [1130, 21] width 108 height 23
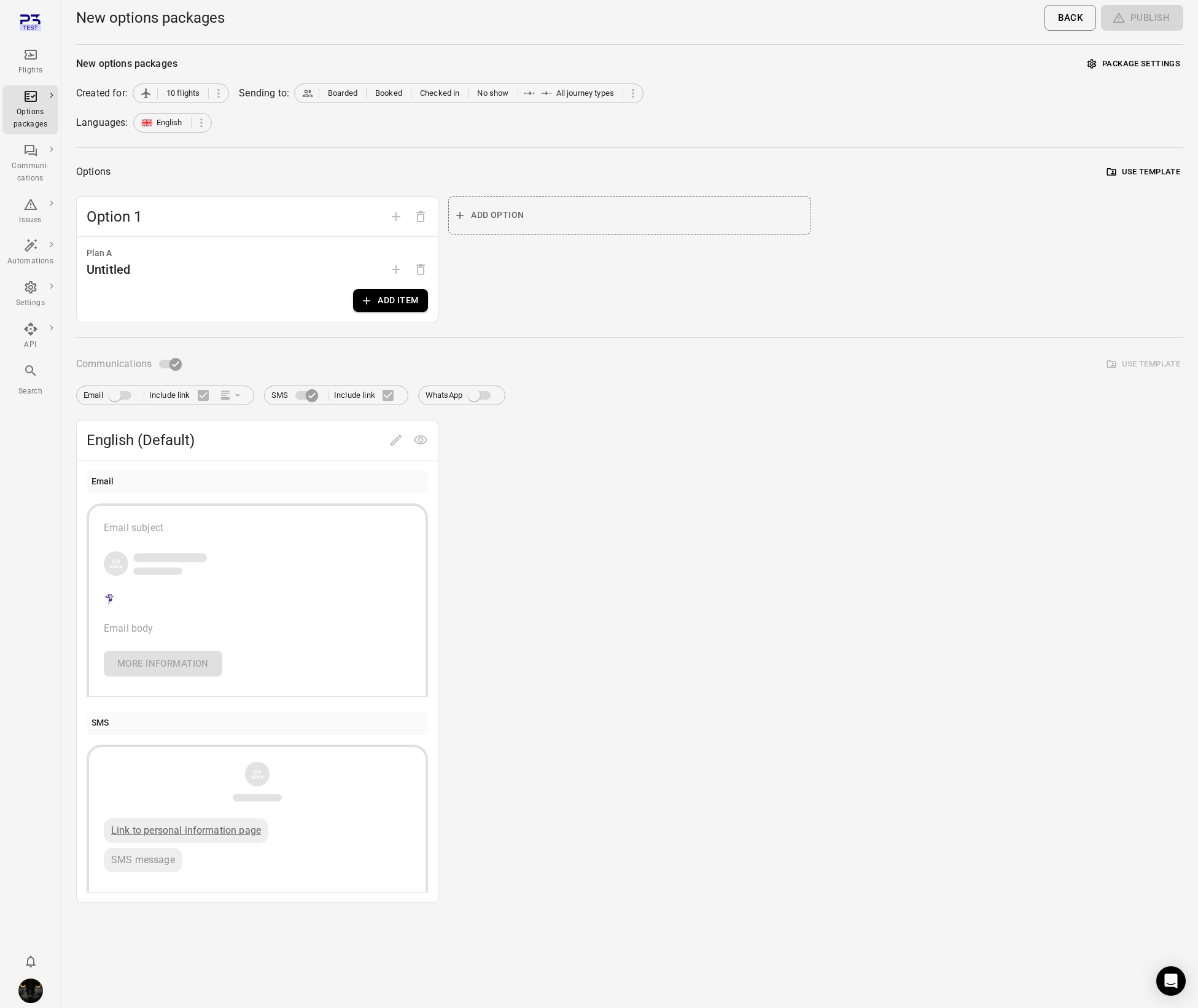
click at [407, 311] on button "Add item" at bounding box center [390, 300] width 75 height 23
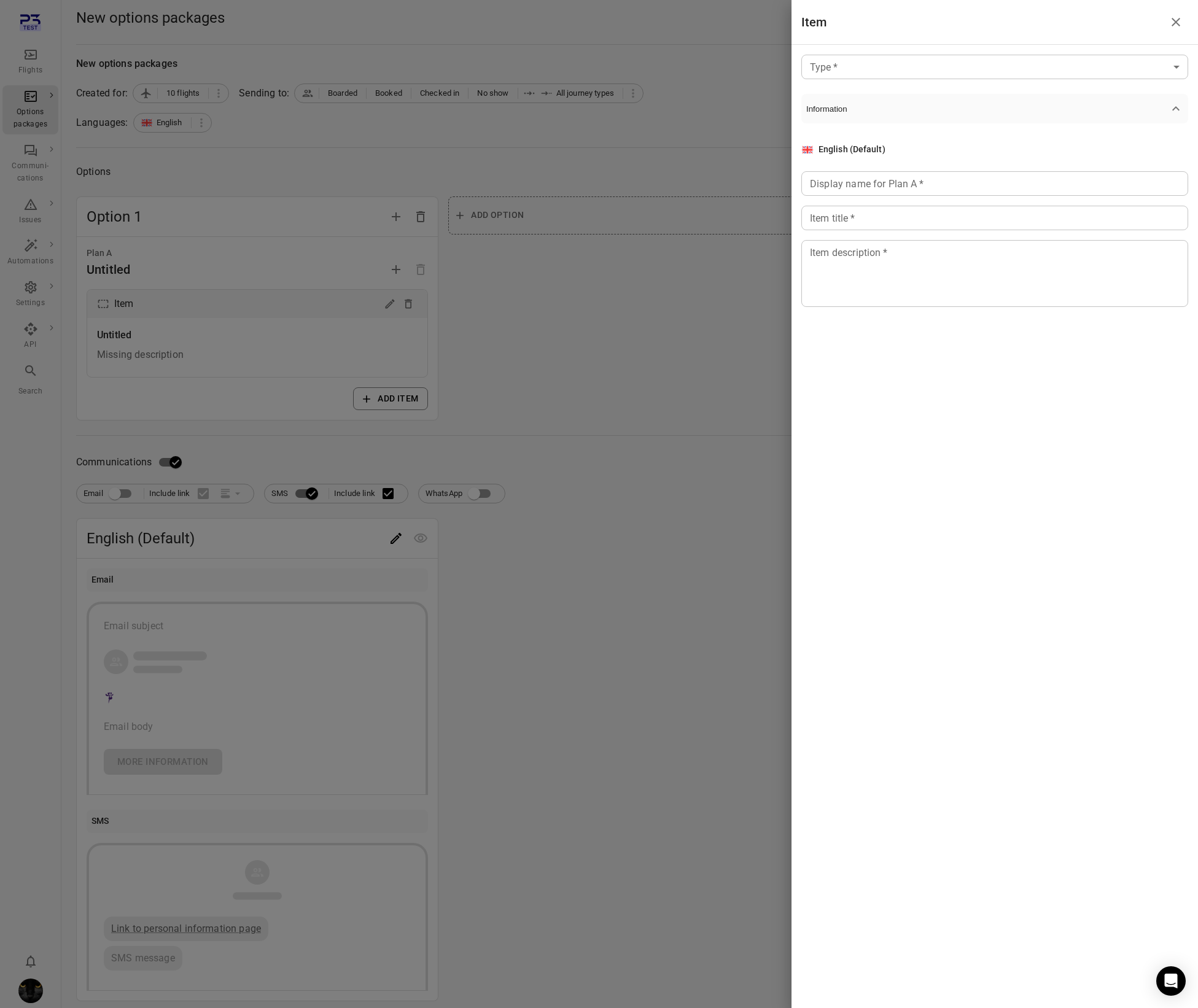
click at [944, 65] on body "Flights Options packages Communi-cations Issues Automations Settings API Search…" at bounding box center [599, 525] width 1198 height 1051
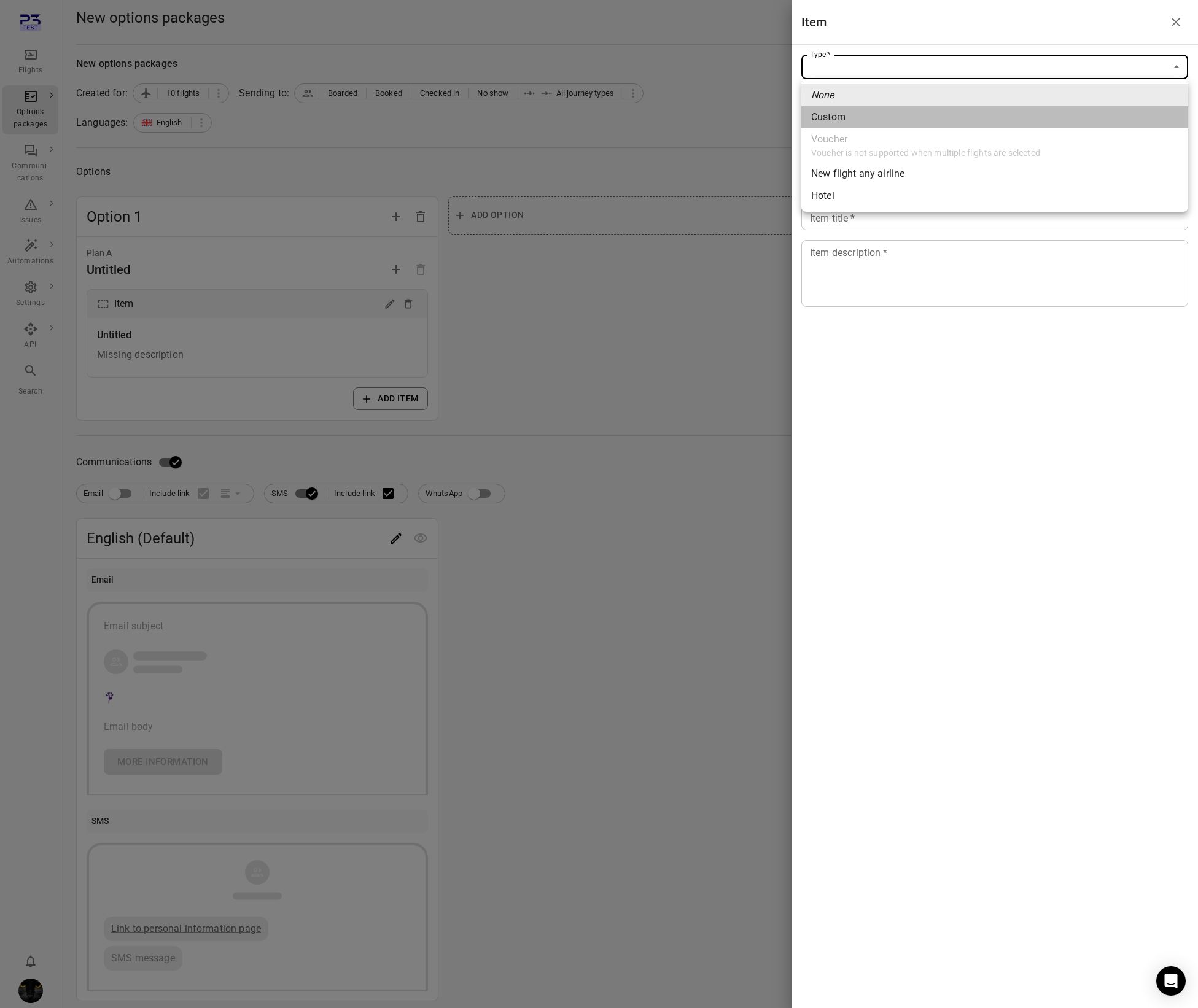
click at [902, 120] on li "Custom" at bounding box center [995, 117] width 387 height 22
type input "******"
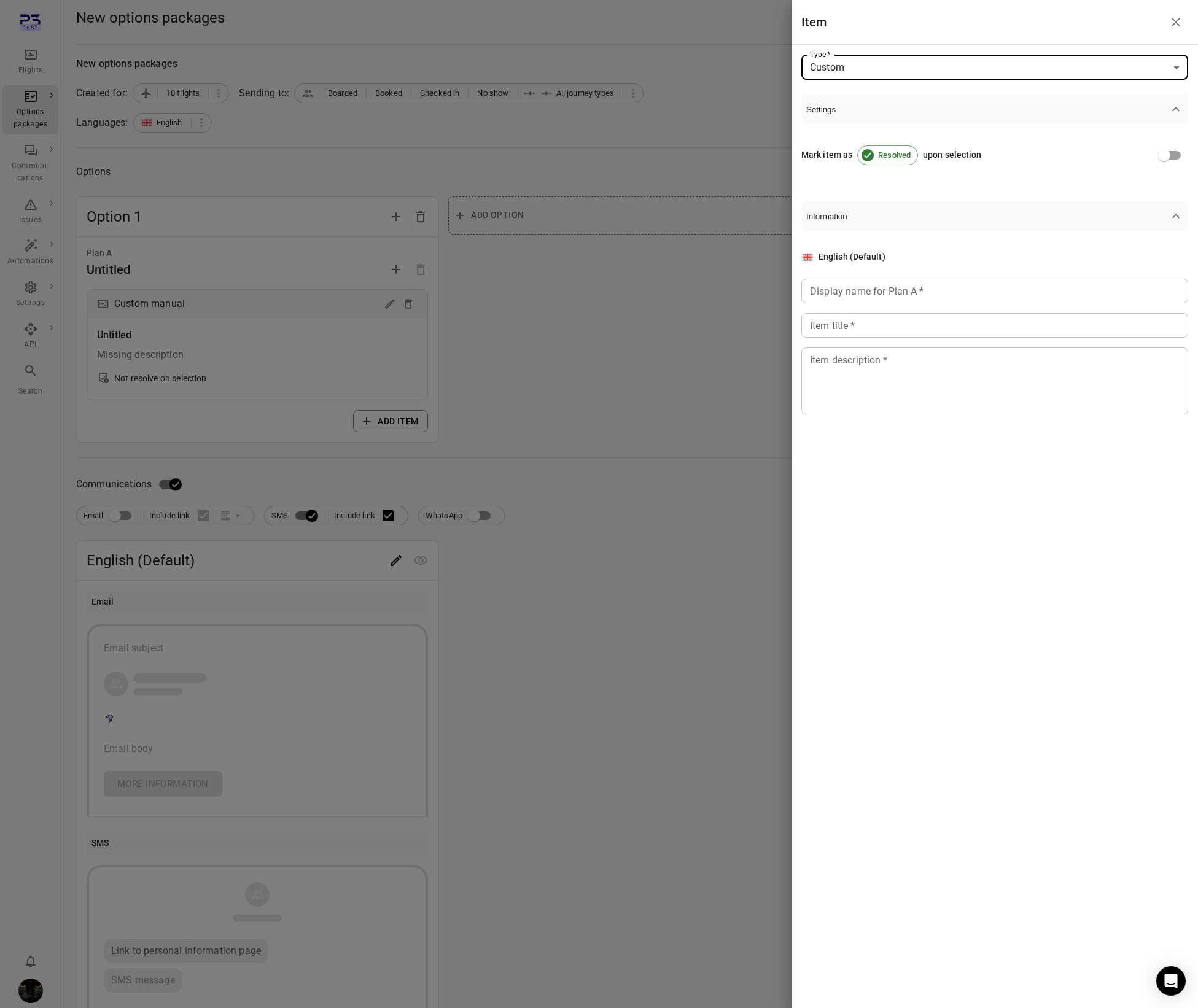
click at [858, 298] on div "Display name for Plan A   * Display name for Plan A   *" at bounding box center [995, 291] width 387 height 25
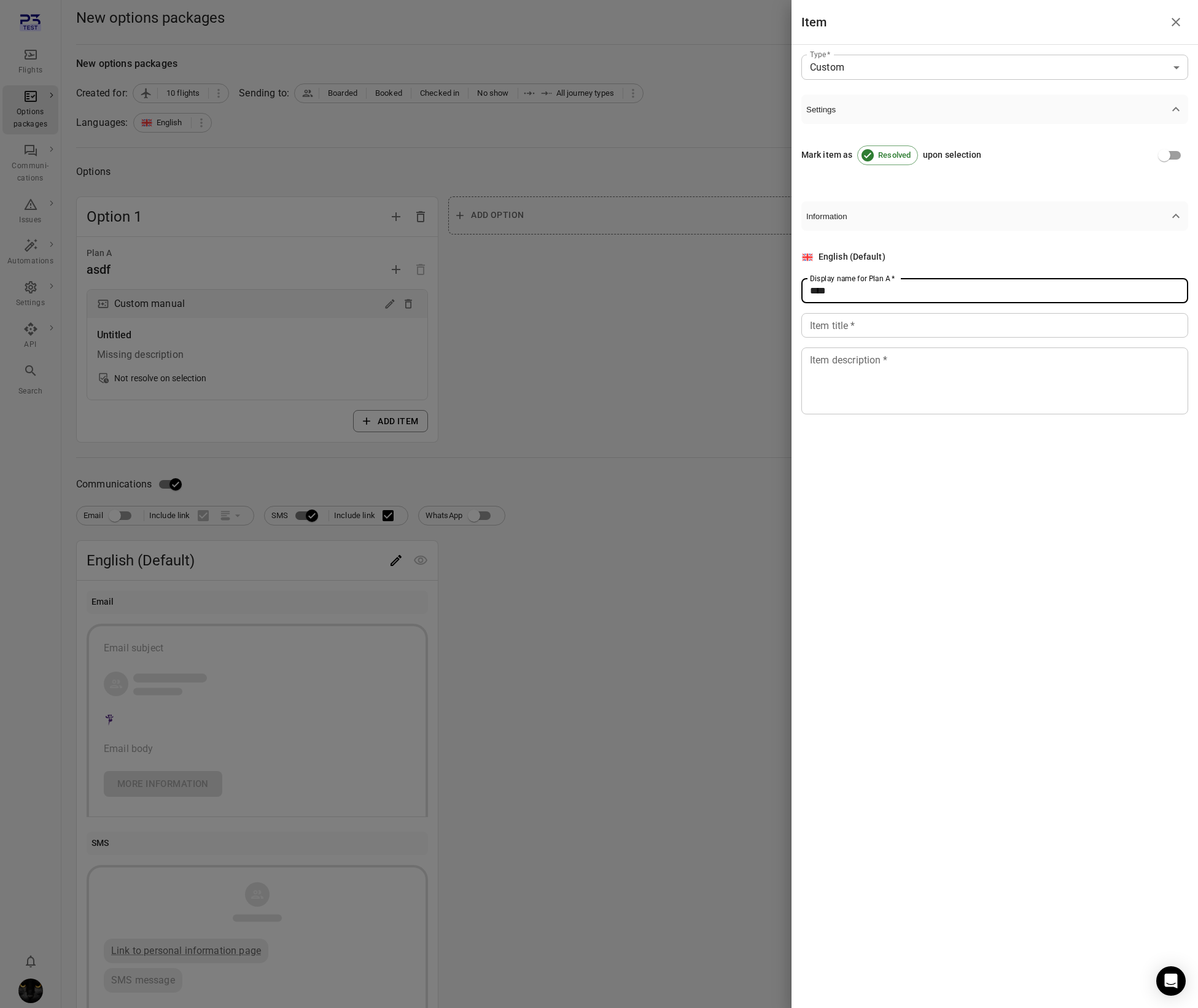
type input "****"
click at [850, 328] on div "Item title   * Item title   *" at bounding box center [995, 325] width 387 height 25
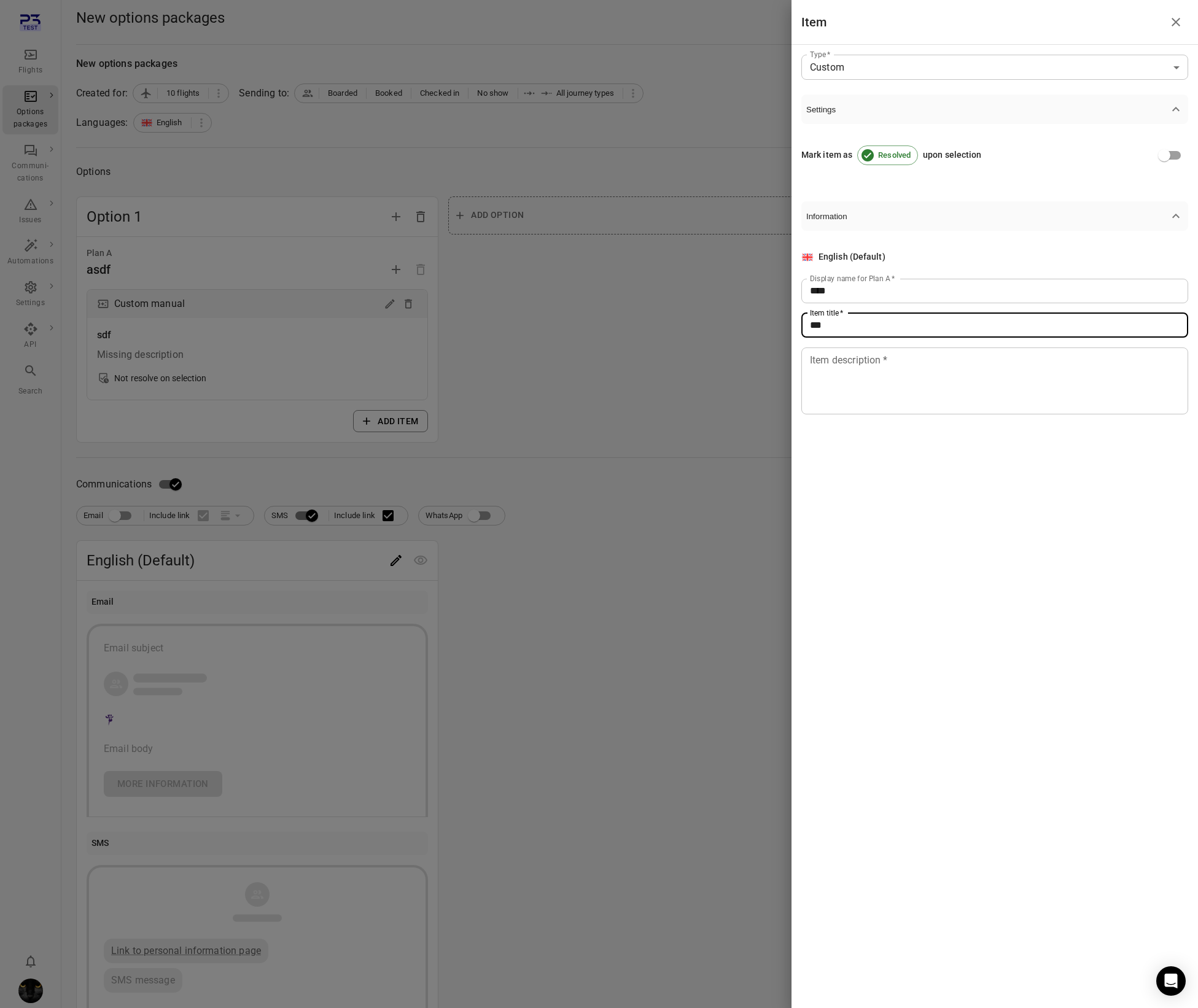
type input "***"
click at [845, 388] on textarea "Item description   *" at bounding box center [995, 381] width 369 height 57
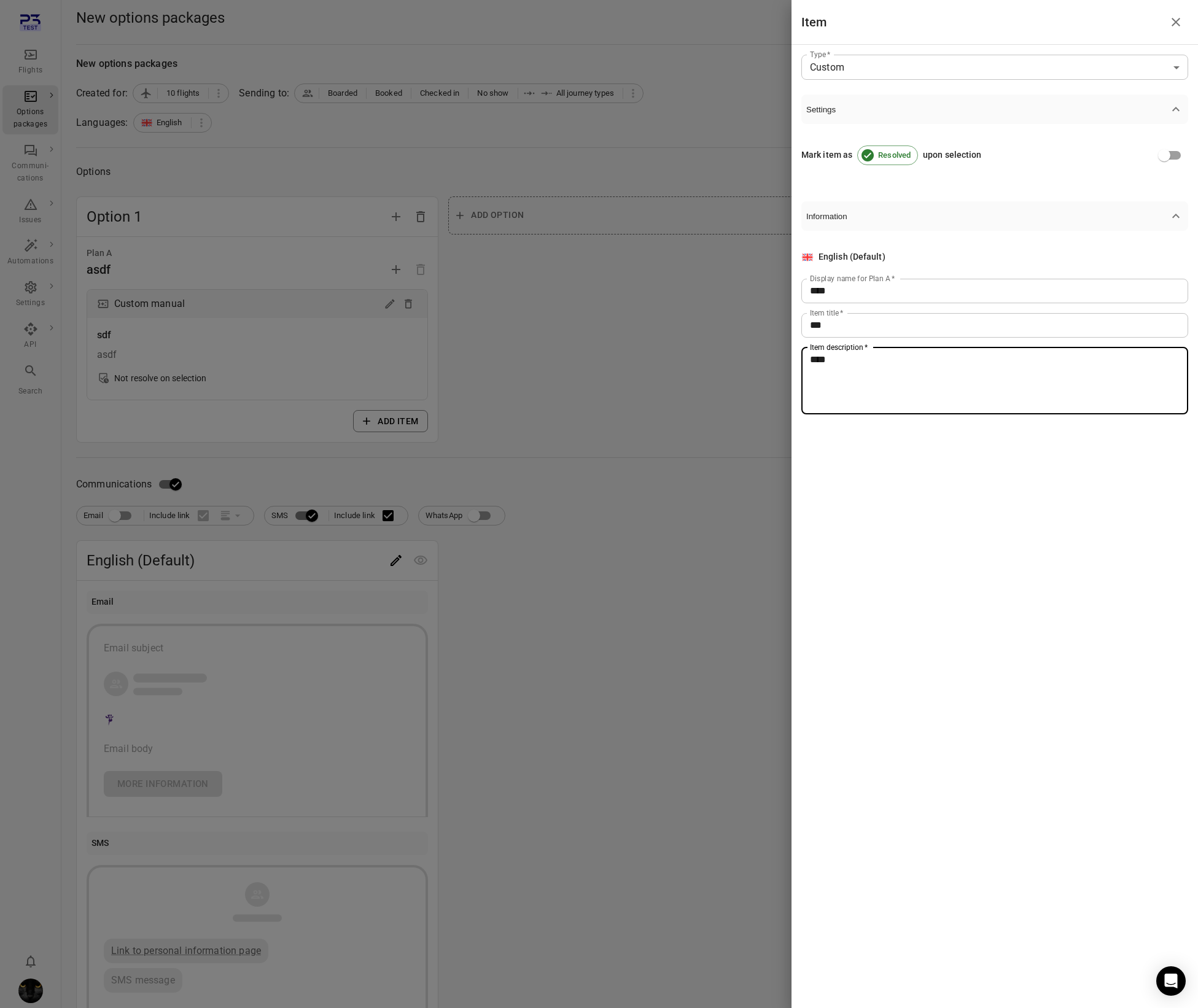
type textarea "****"
click at [650, 411] on div at bounding box center [599, 504] width 1198 height 1008
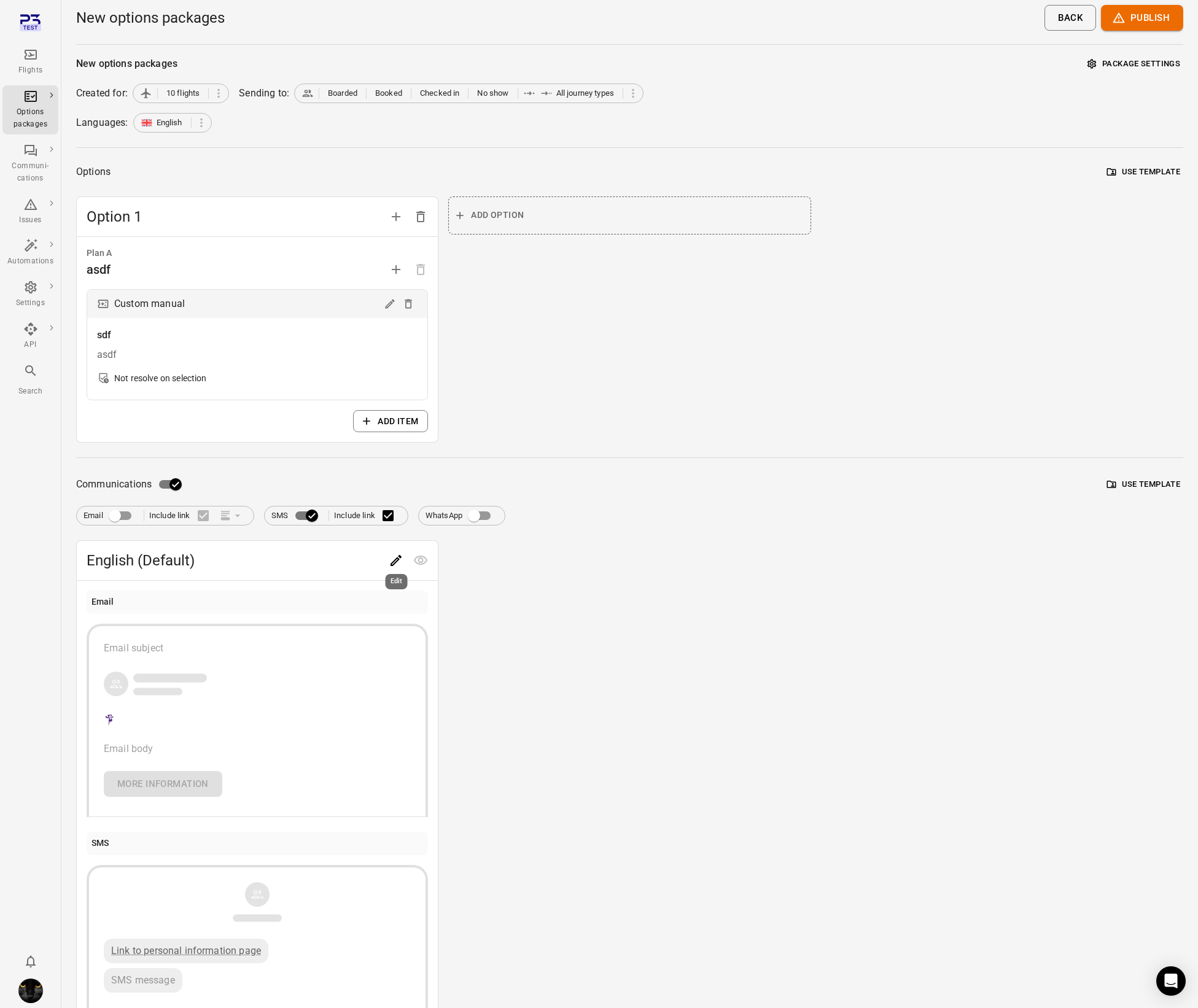
click at [394, 565] on div "Edit" at bounding box center [396, 578] width 25 height 25
click at [156, 511] on label "Include link" at bounding box center [183, 516] width 67 height 26
click at [396, 563] on icon "Edit" at bounding box center [396, 560] width 15 height 15
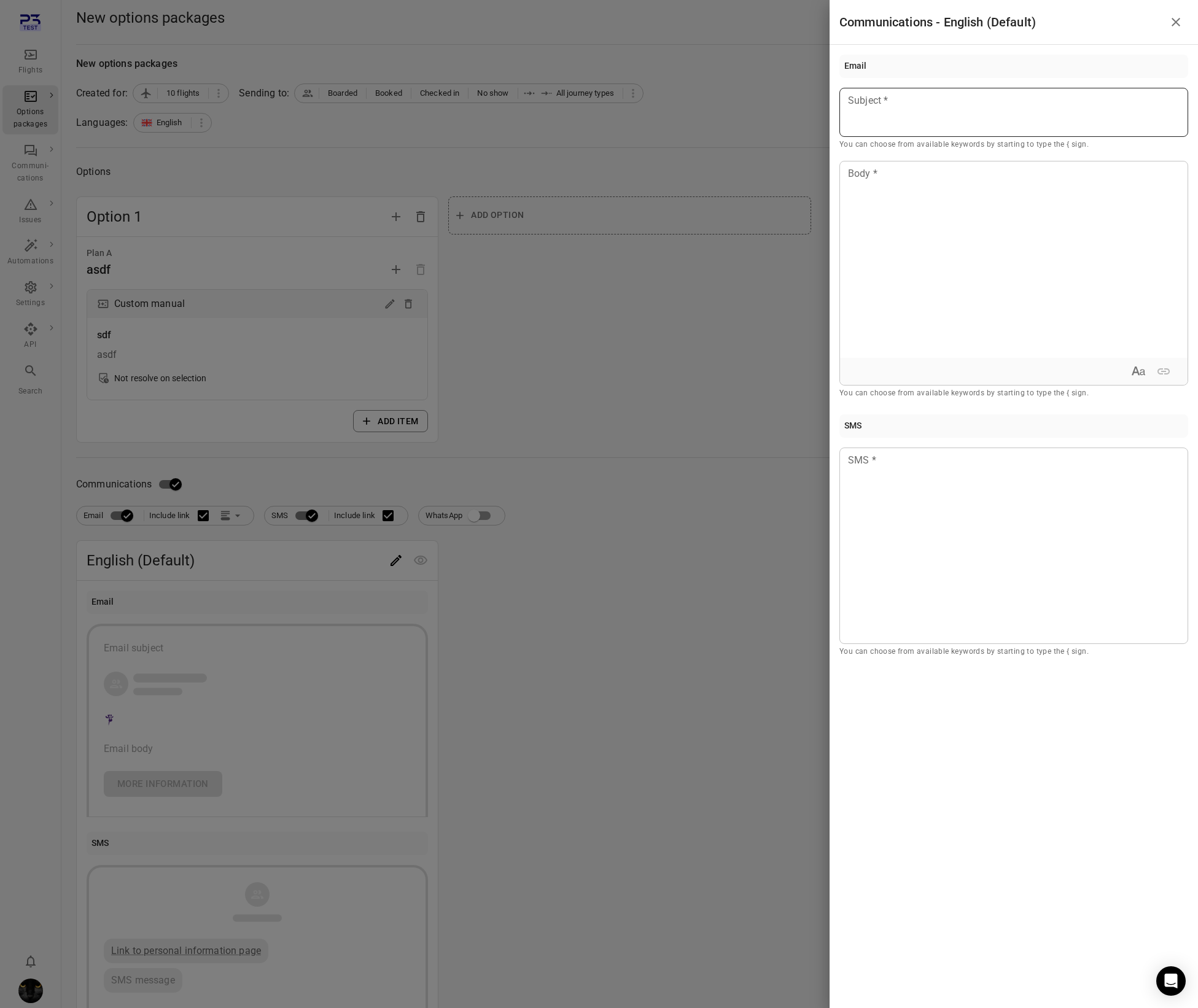
click at [917, 102] on p at bounding box center [1014, 100] width 330 height 15
click at [911, 251] on div at bounding box center [1013, 259] width 347 height 197
click at [896, 514] on div at bounding box center [1014, 546] width 349 height 197
click at [699, 337] on div at bounding box center [599, 504] width 1198 height 1008
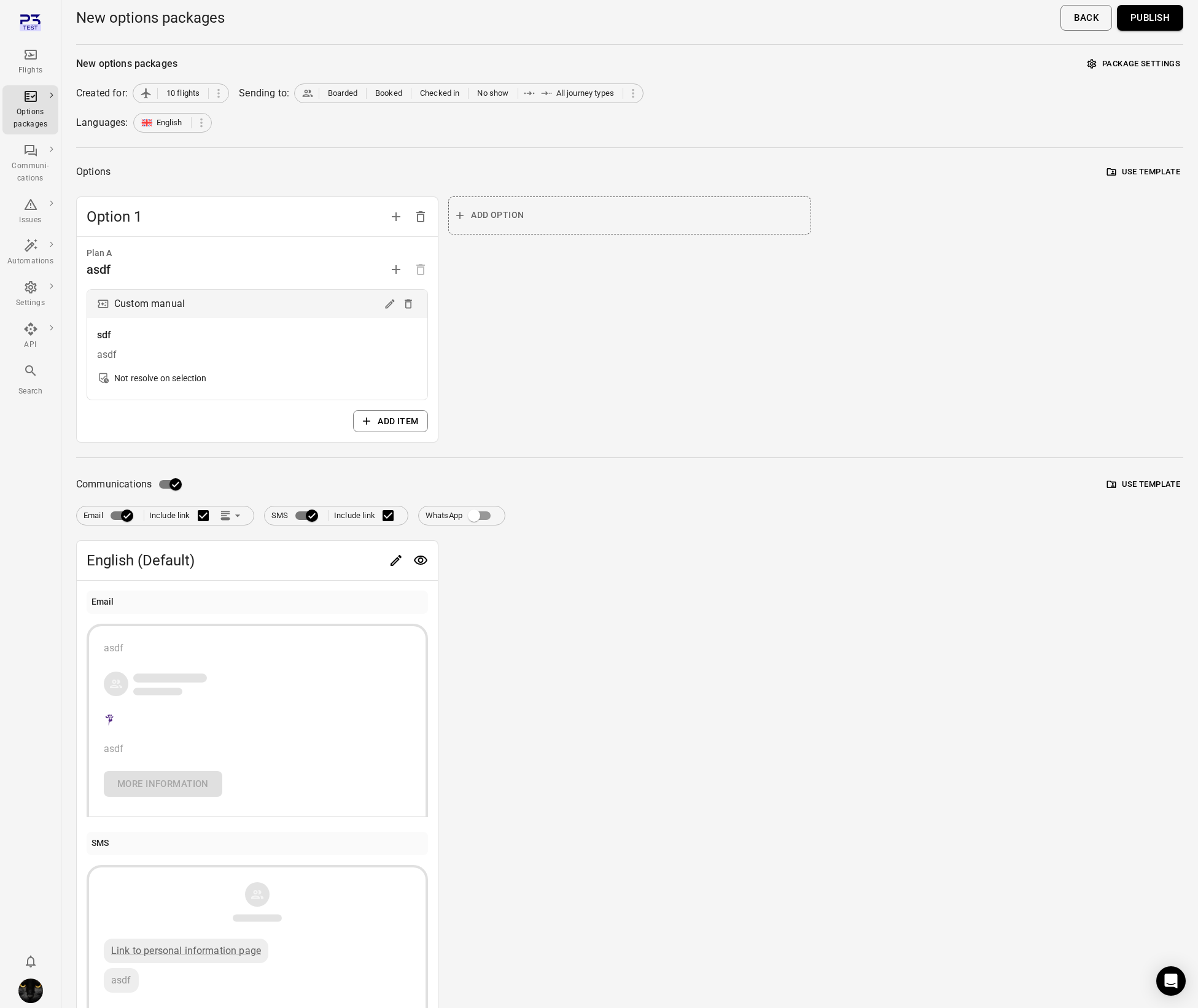
click at [1160, 16] on button "Publish" at bounding box center [1150, 18] width 66 height 26
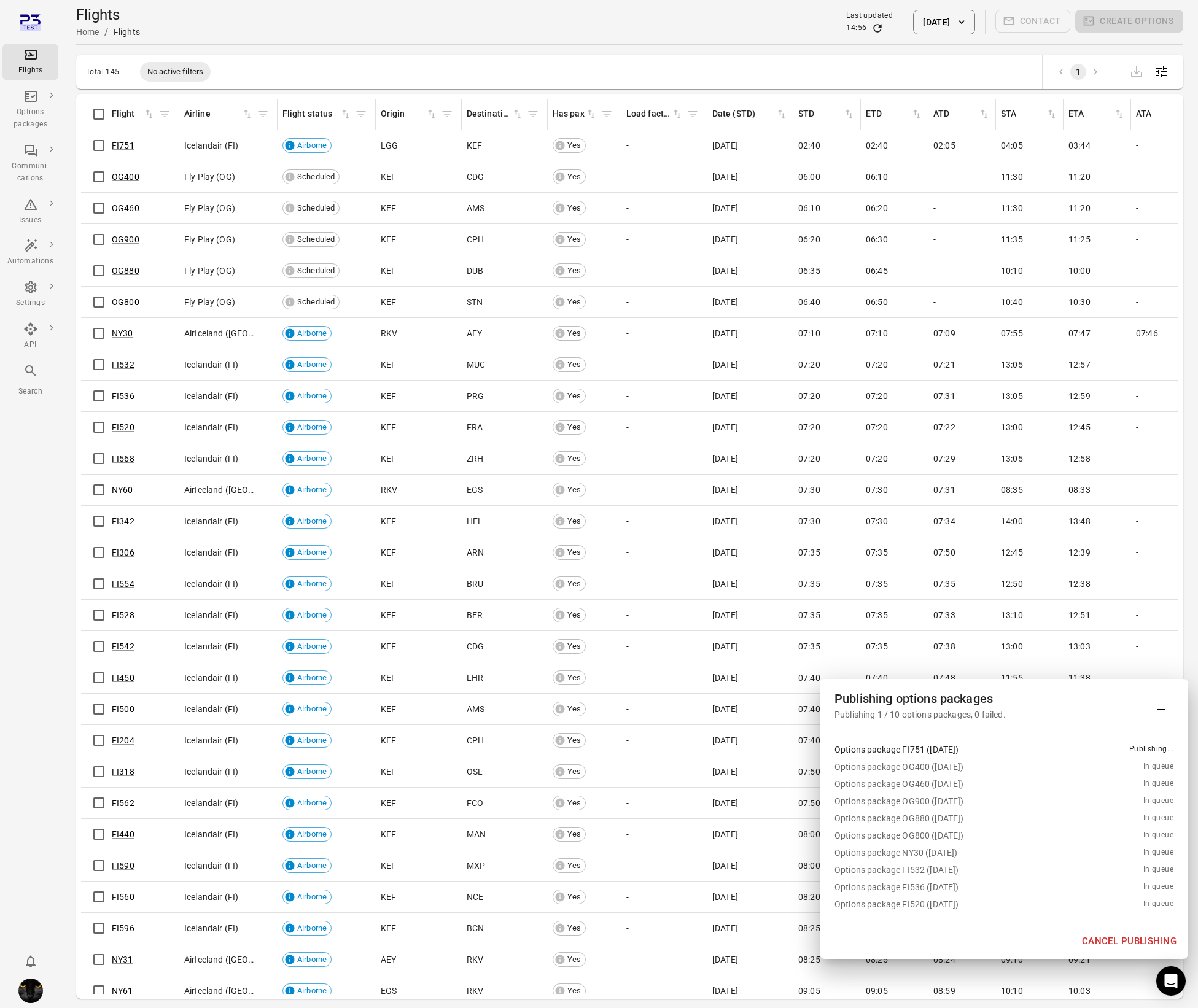
click at [1109, 941] on button "Cancel publishing" at bounding box center [1130, 941] width 108 height 26
click at [33, 111] on div "Options packages" at bounding box center [30, 119] width 46 height 25
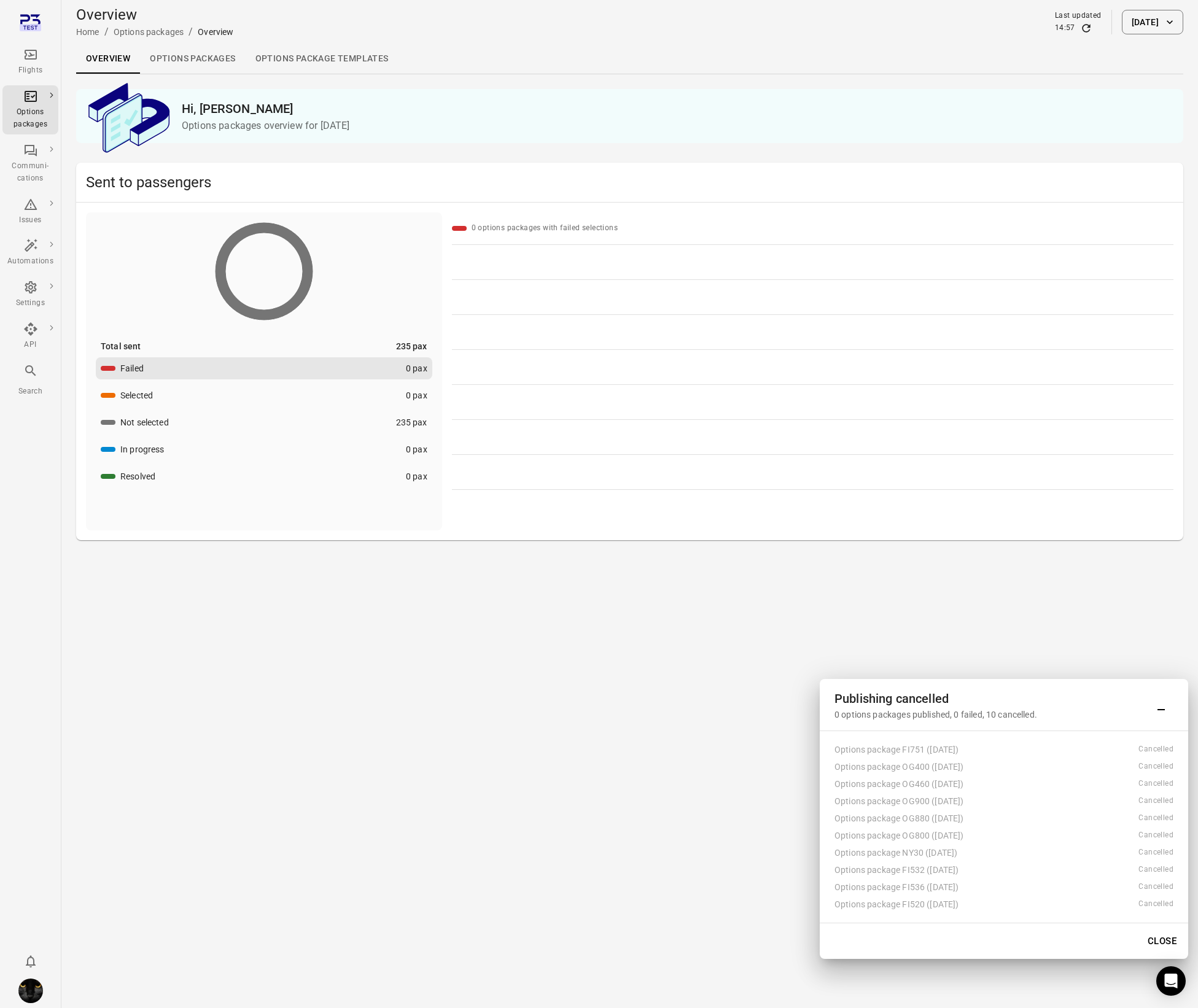
click at [221, 57] on link "Options packages" at bounding box center [193, 58] width 105 height 29
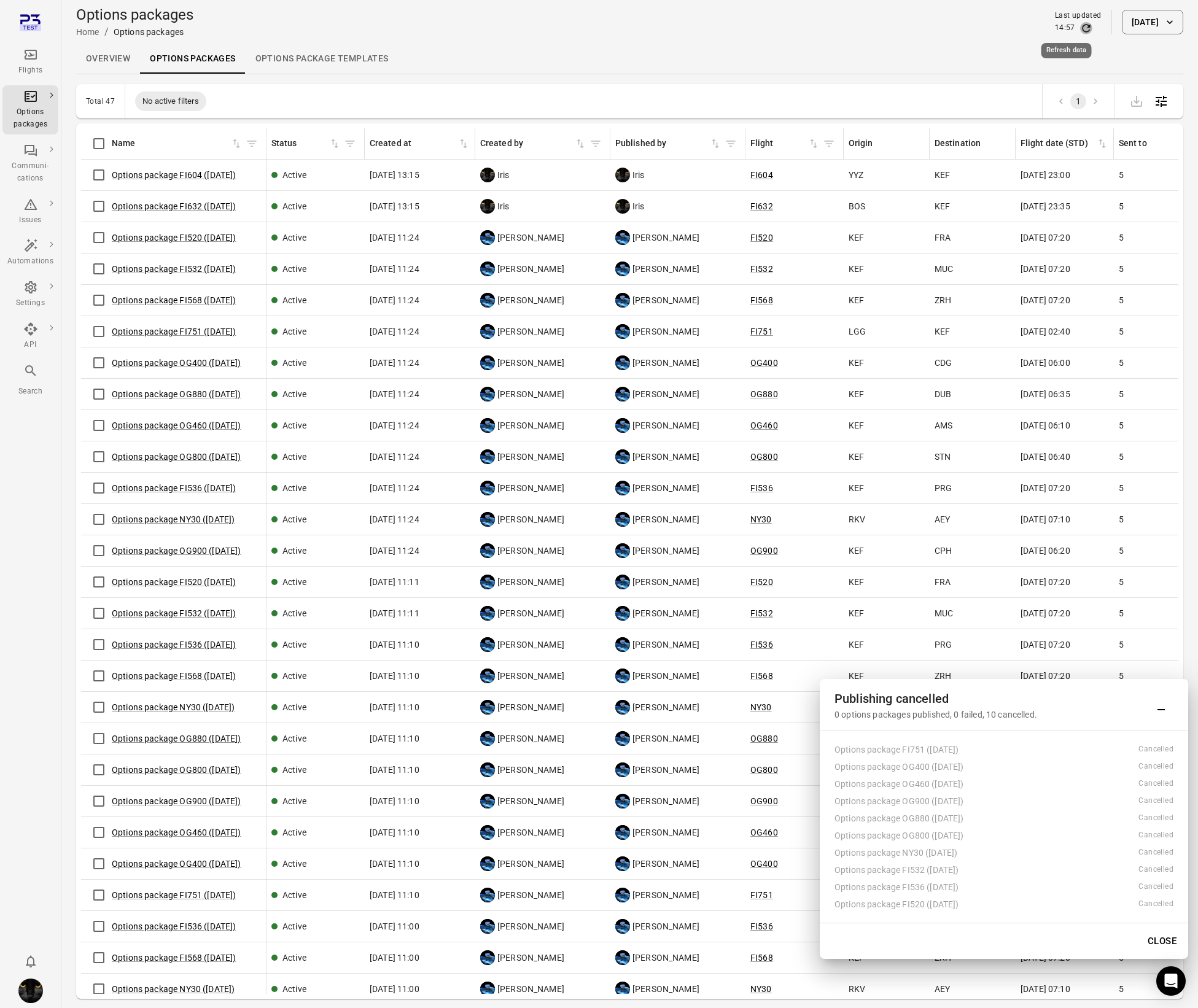
click at [1080, 28] on icon "Refresh data" at bounding box center [1086, 28] width 12 height 12
